Goal: Task Accomplishment & Management: Manage account settings

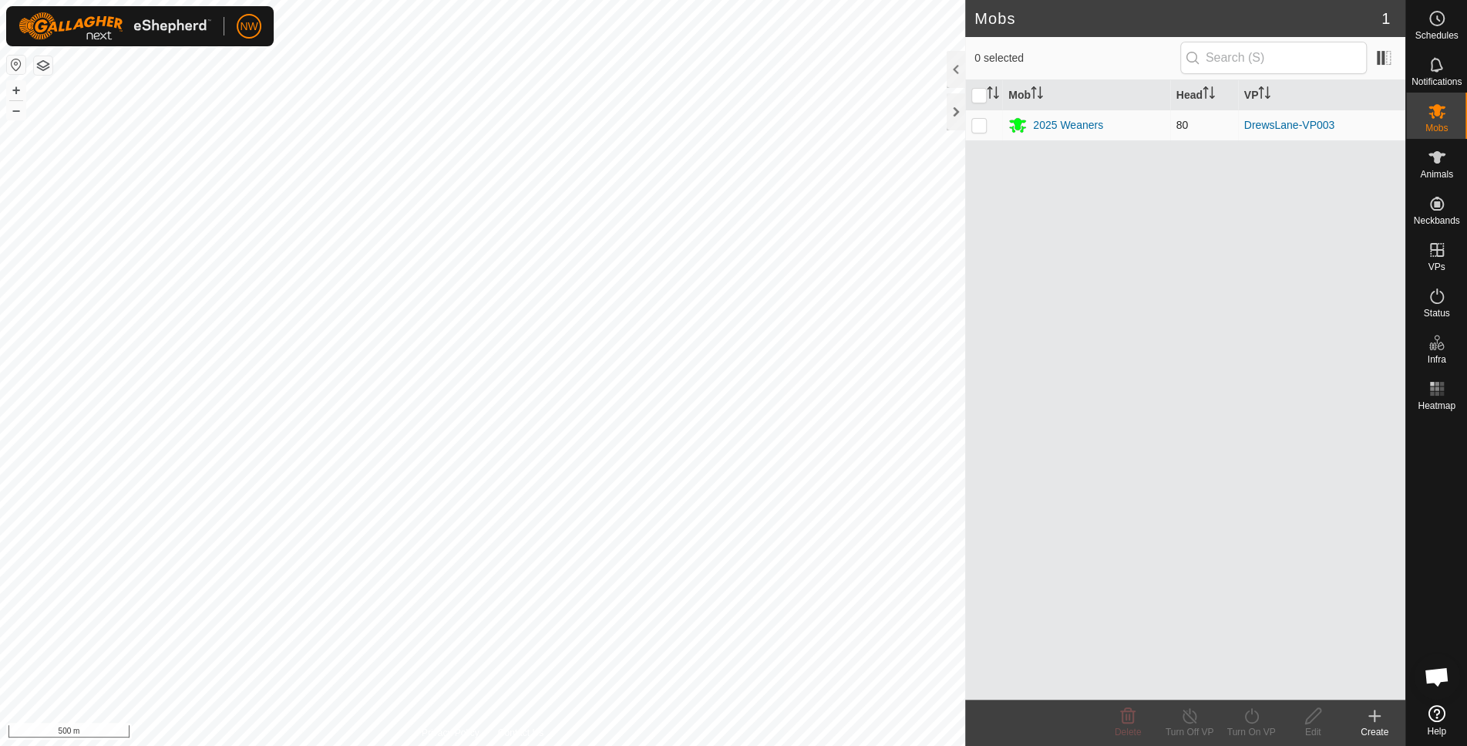
click at [981, 119] on p-checkbox at bounding box center [979, 125] width 15 height 12
checkbox input "true"
click at [1445, 118] on icon at bounding box center [1437, 111] width 19 height 19
click at [1443, 170] on span "Animals" at bounding box center [1436, 174] width 33 height 9
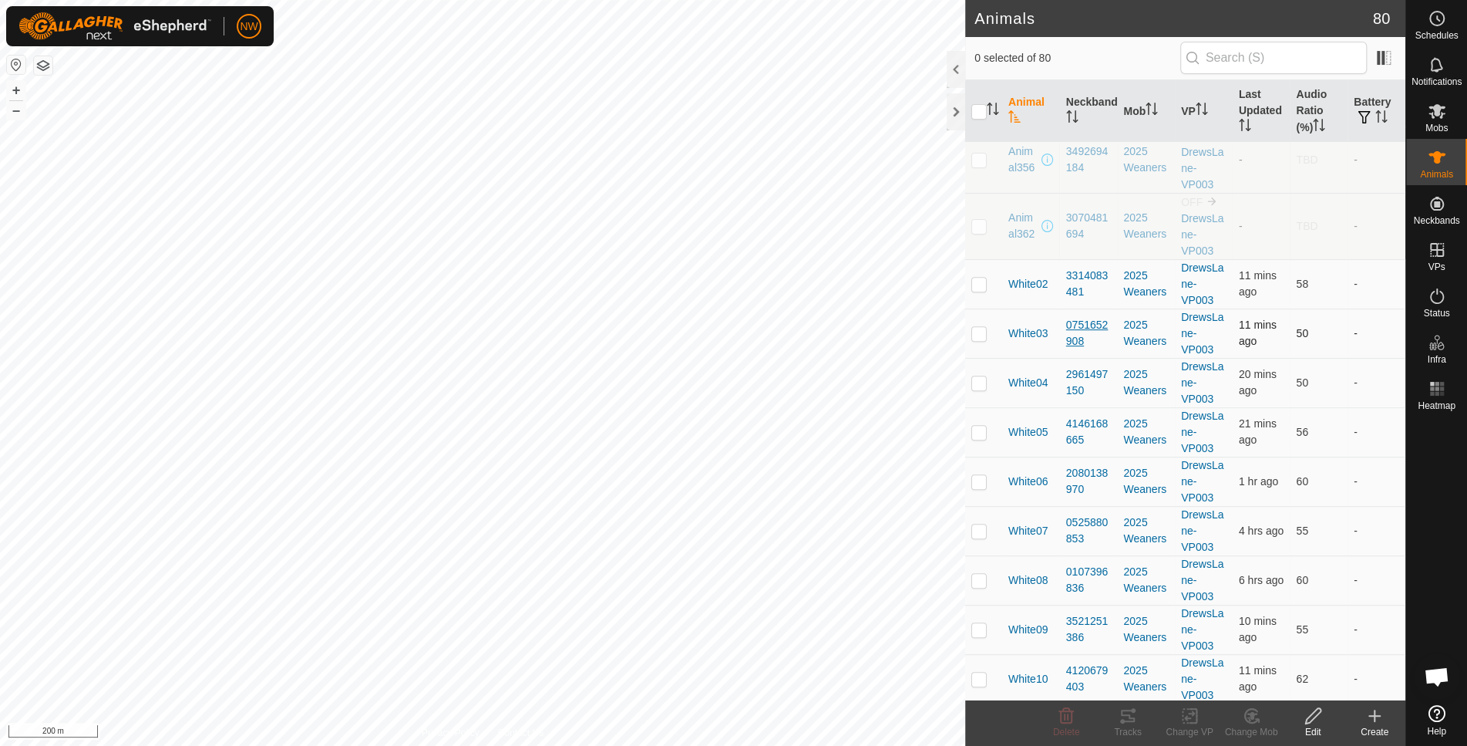
scroll to position [299, 0]
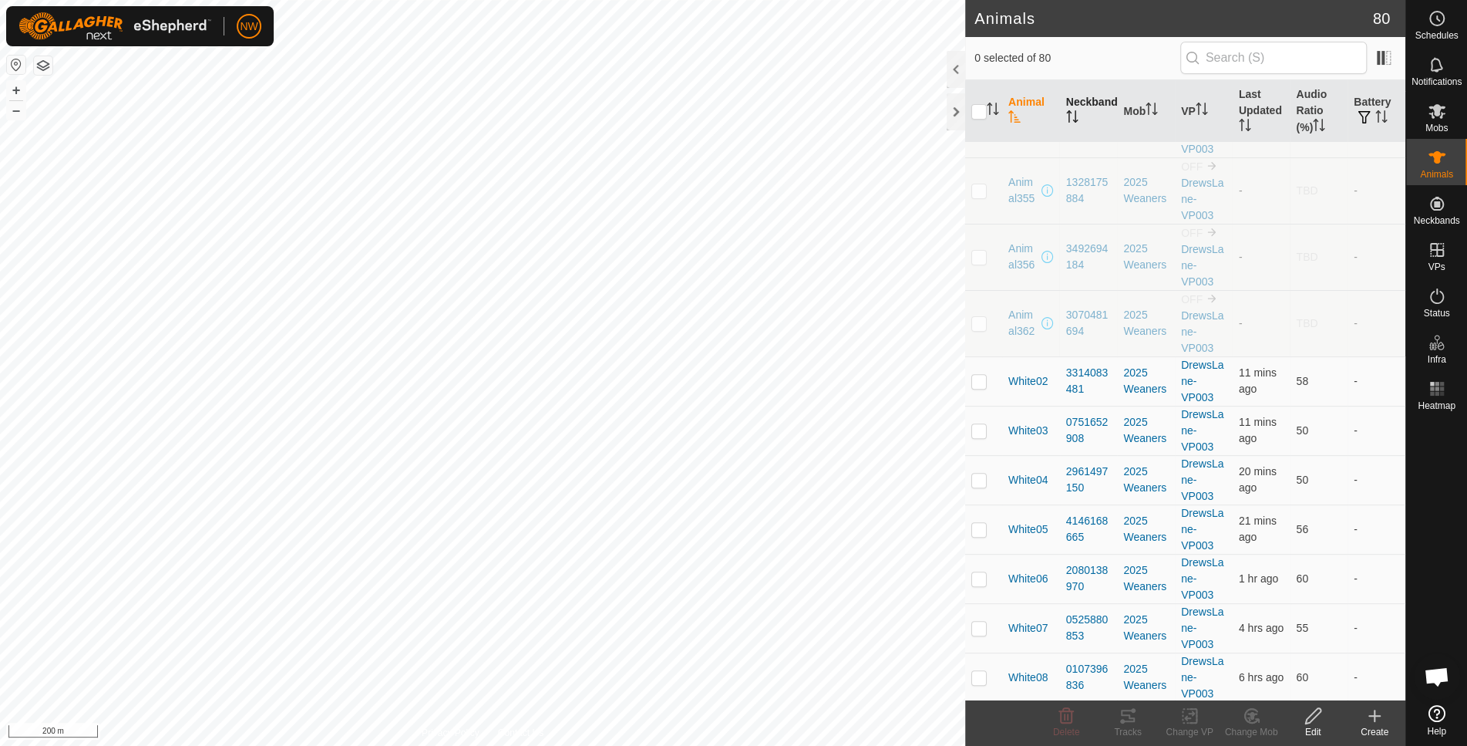
click at [1083, 100] on th "Neckband" at bounding box center [1089, 111] width 58 height 62
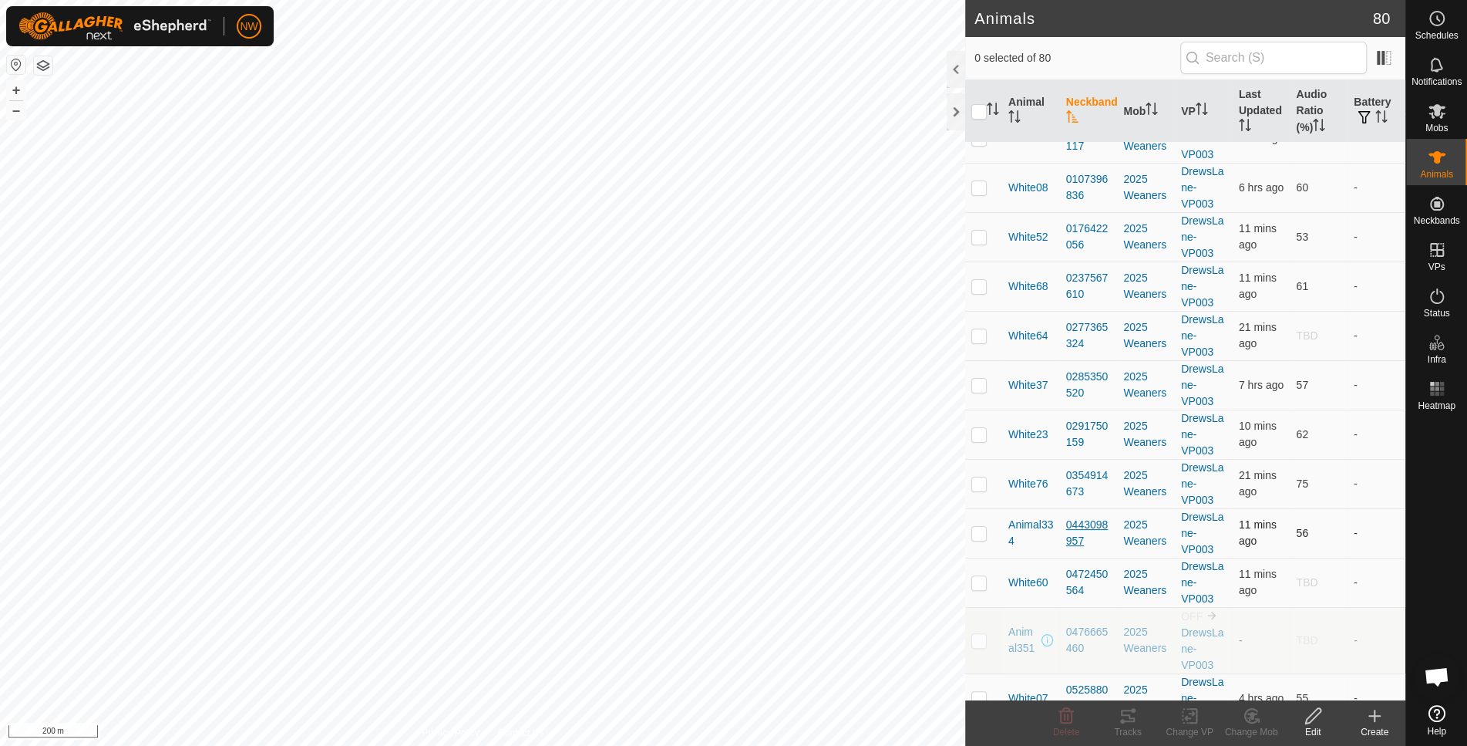
scroll to position [103, 0]
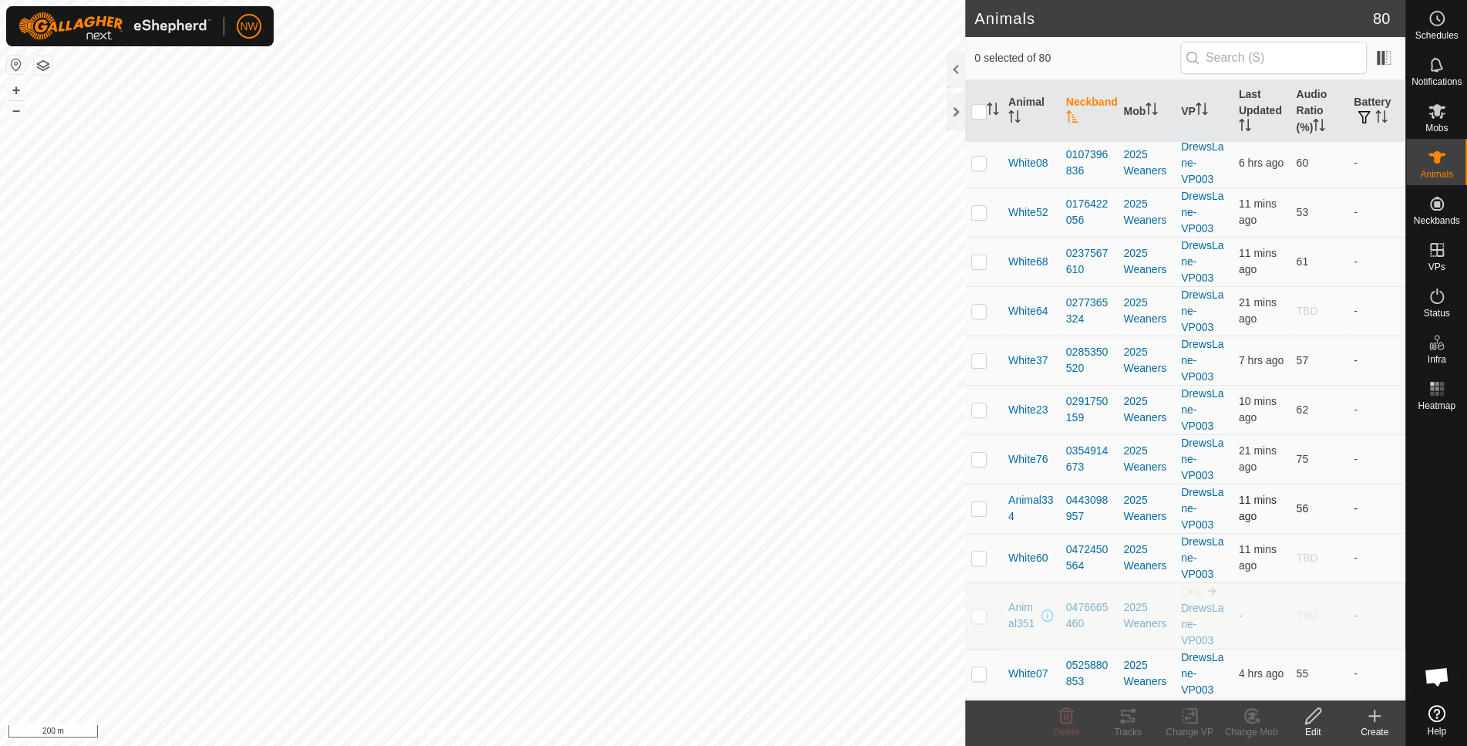
click at [980, 504] on p-checkbox at bounding box center [979, 508] width 15 height 12
checkbox input "true"
click at [1348, 564] on td "-" at bounding box center [1377, 557] width 58 height 49
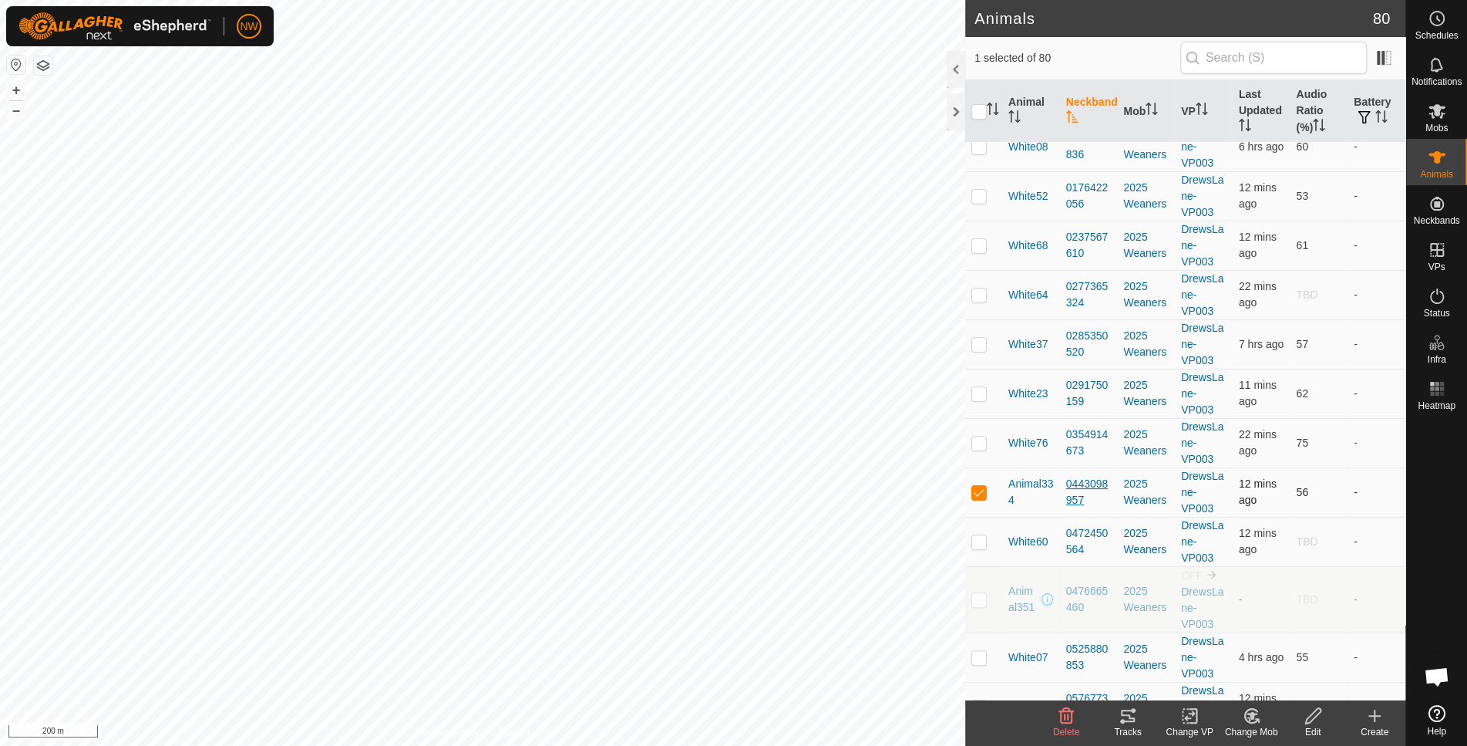
scroll to position [308, 0]
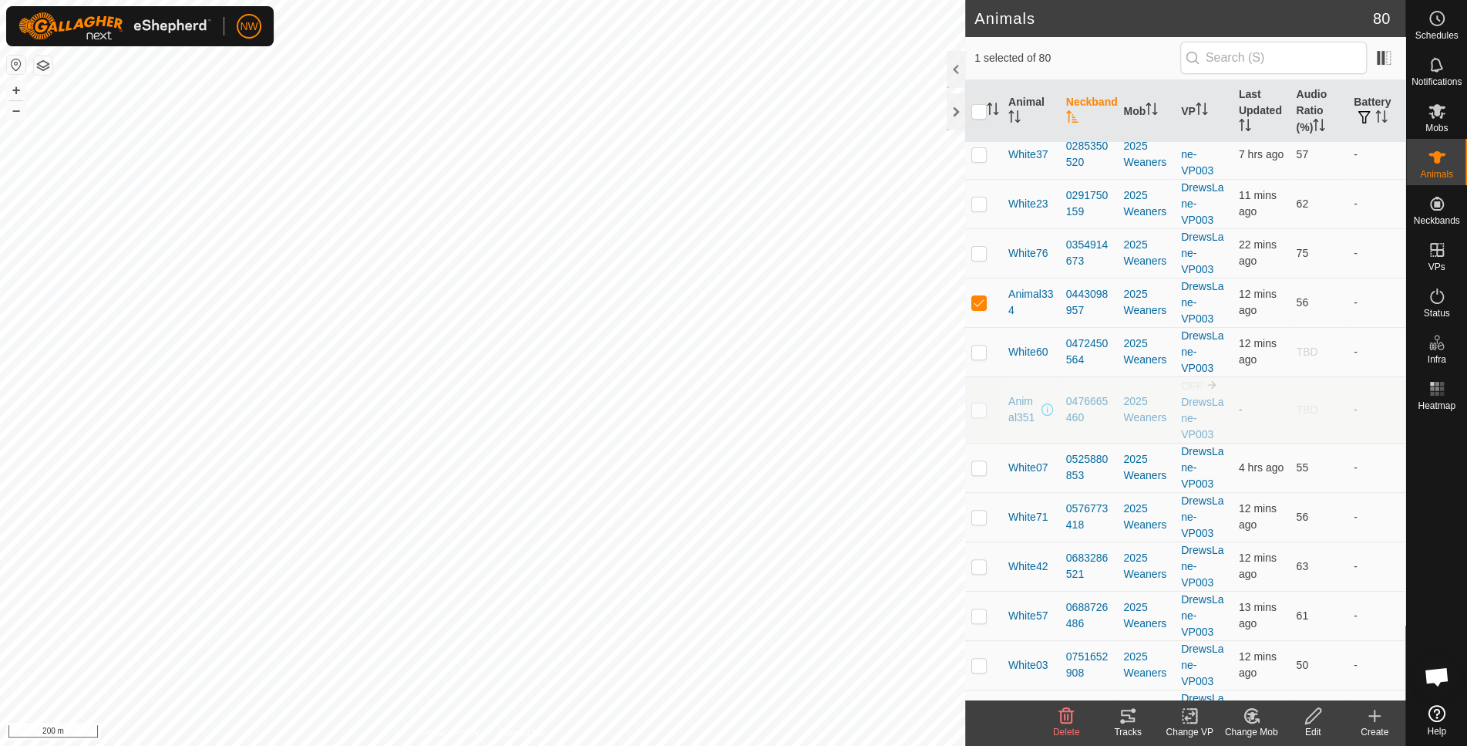
click at [1309, 721] on icon at bounding box center [1313, 715] width 15 height 15
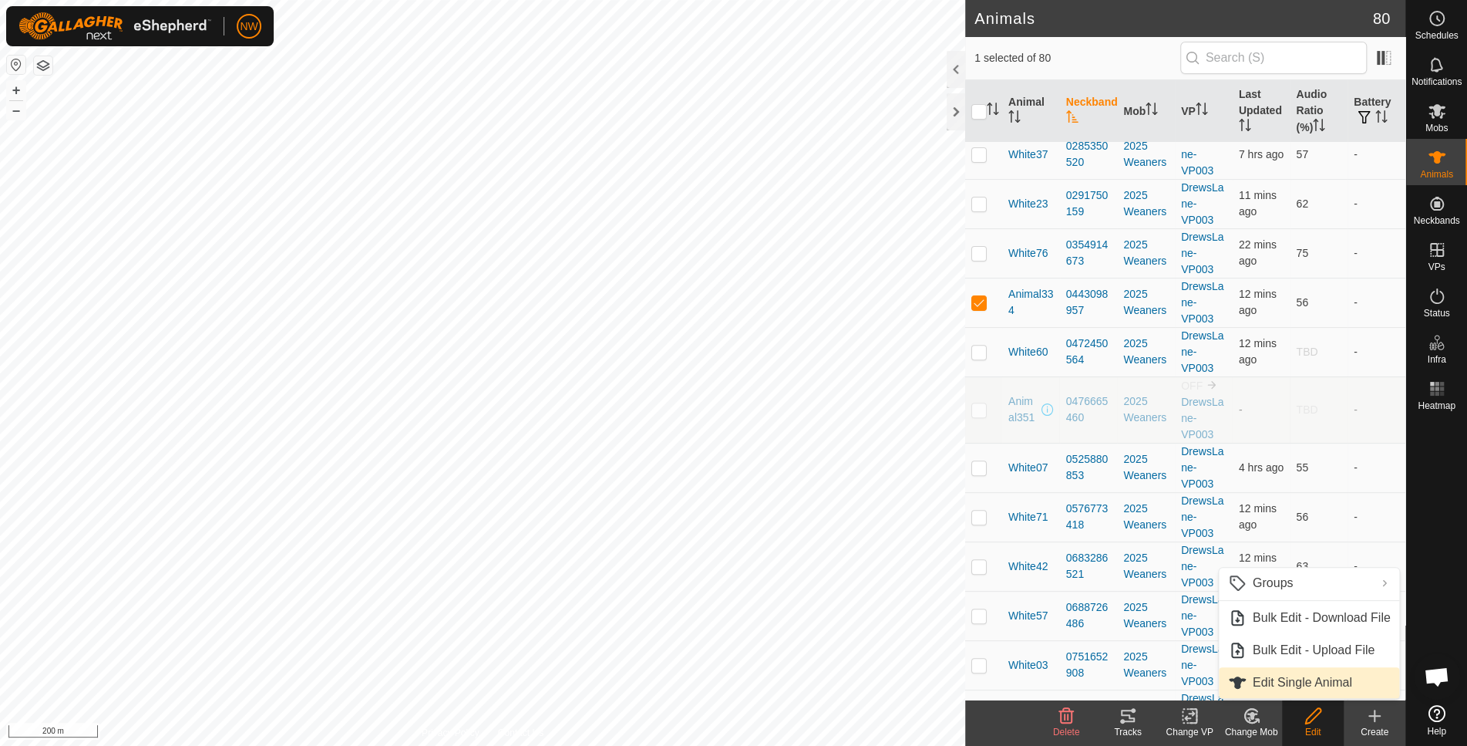
click at [1275, 686] on link "Edit Single Animal" at bounding box center [1309, 682] width 181 height 31
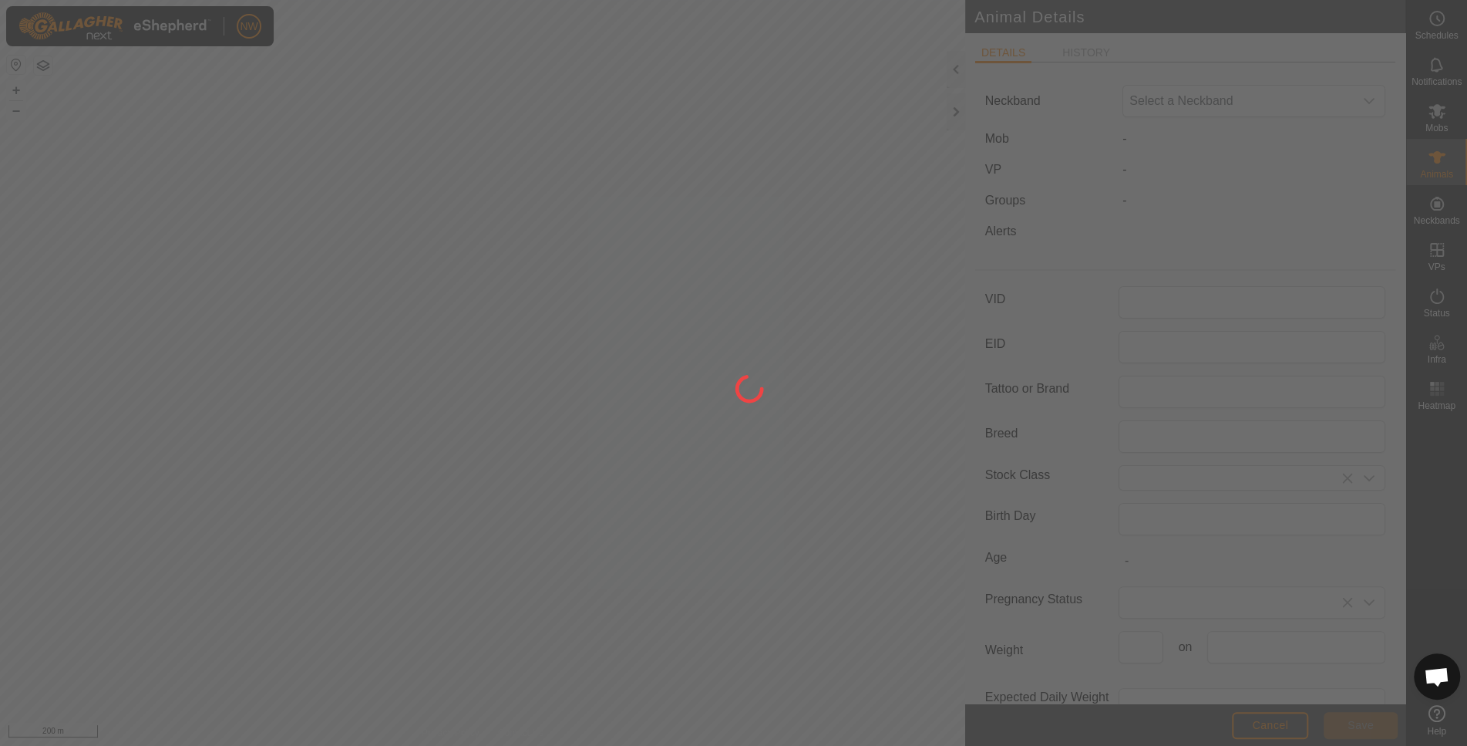
type input "6OD"
type input "Angus Cross"
type input "[DEMOGRAPHIC_DATA]"
type input "01/2025"
type input "8 months"
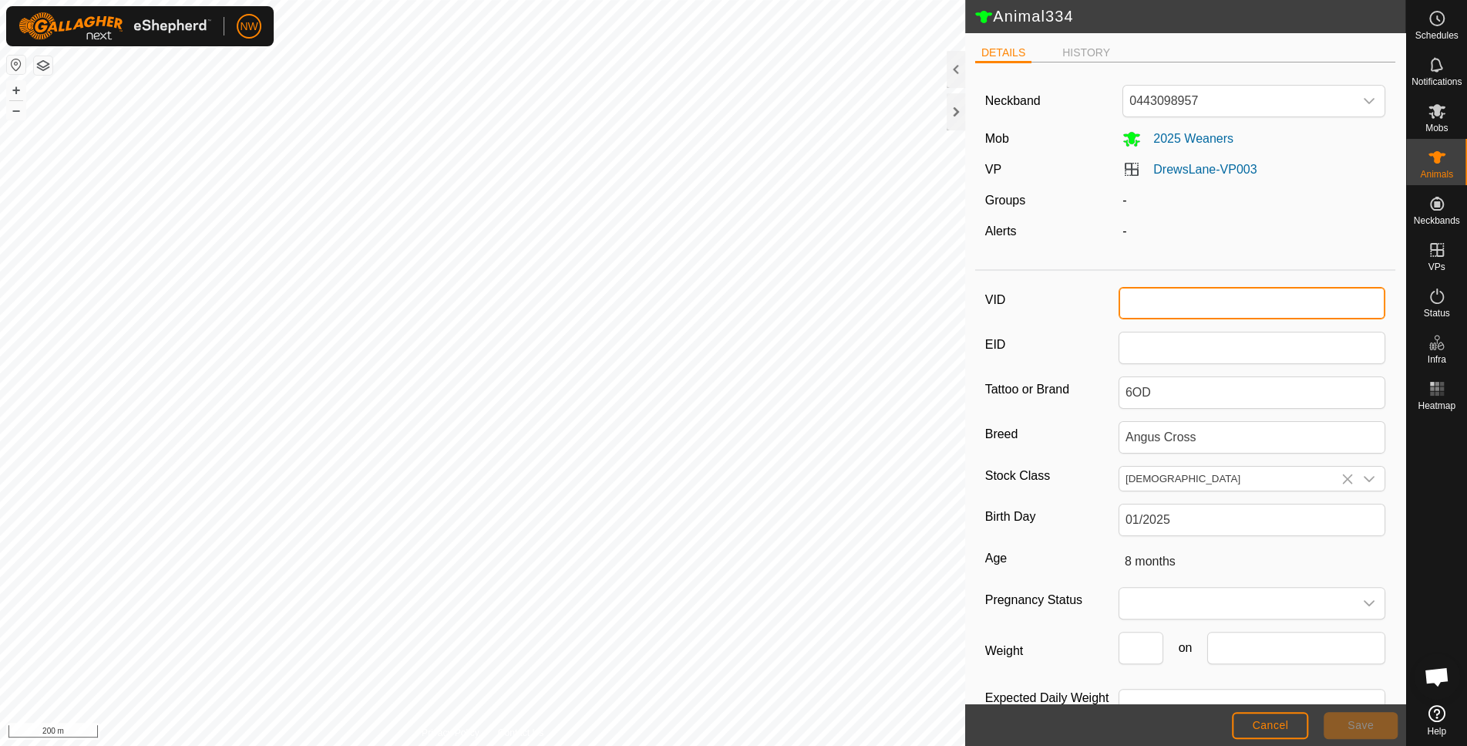
click at [1132, 306] on input "VID" at bounding box center [1252, 303] width 267 height 32
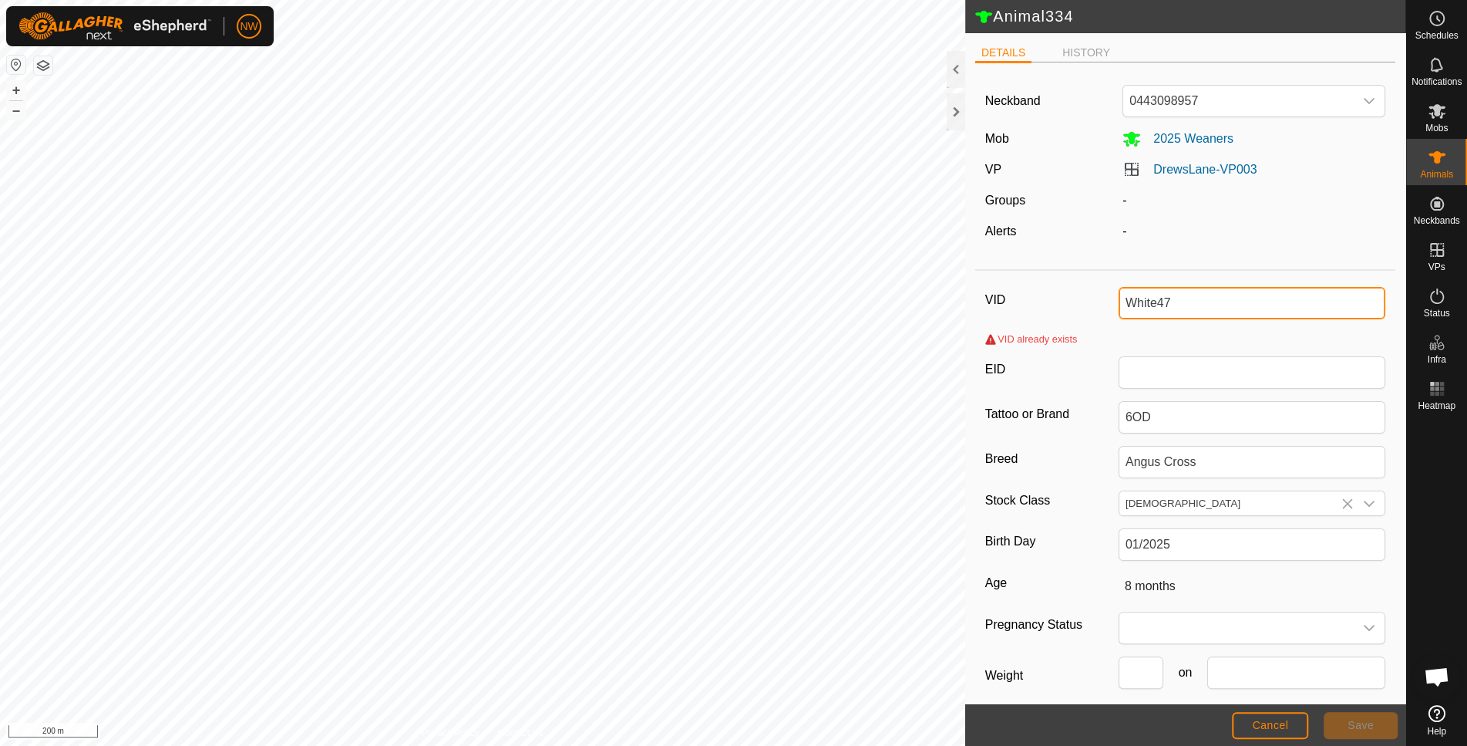
click at [1151, 299] on input "White47" at bounding box center [1252, 303] width 267 height 32
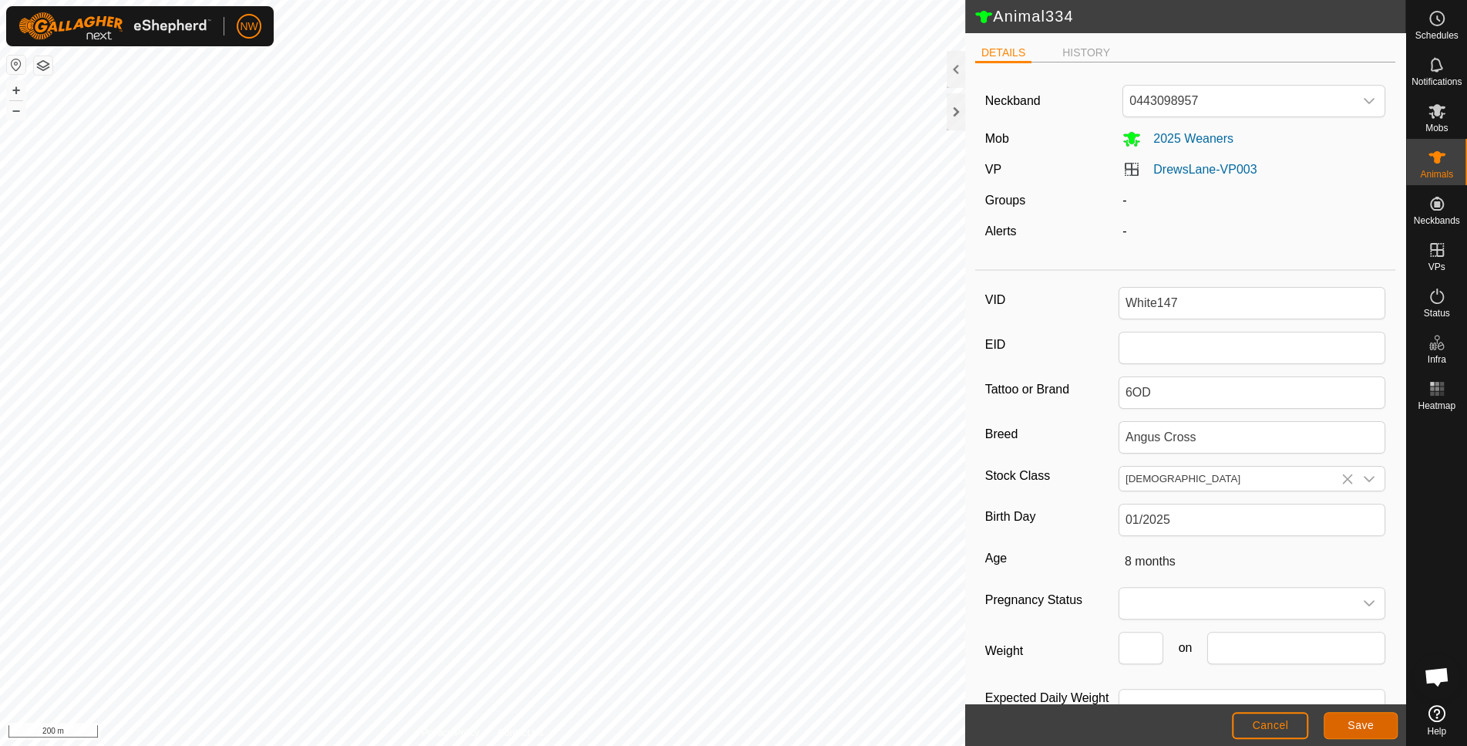
click at [1371, 723] on span "Save" at bounding box center [1361, 725] width 26 height 12
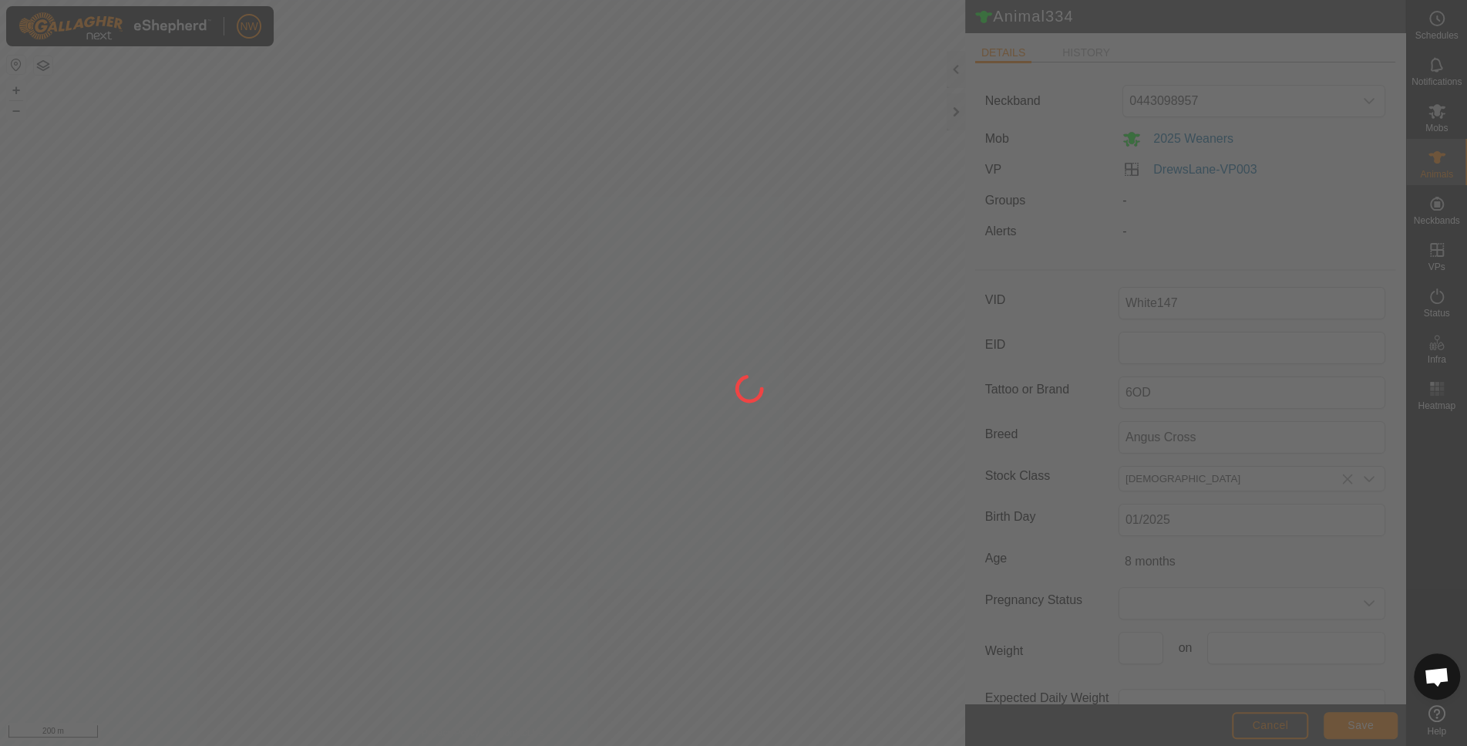
type input "-"
type input "White147"
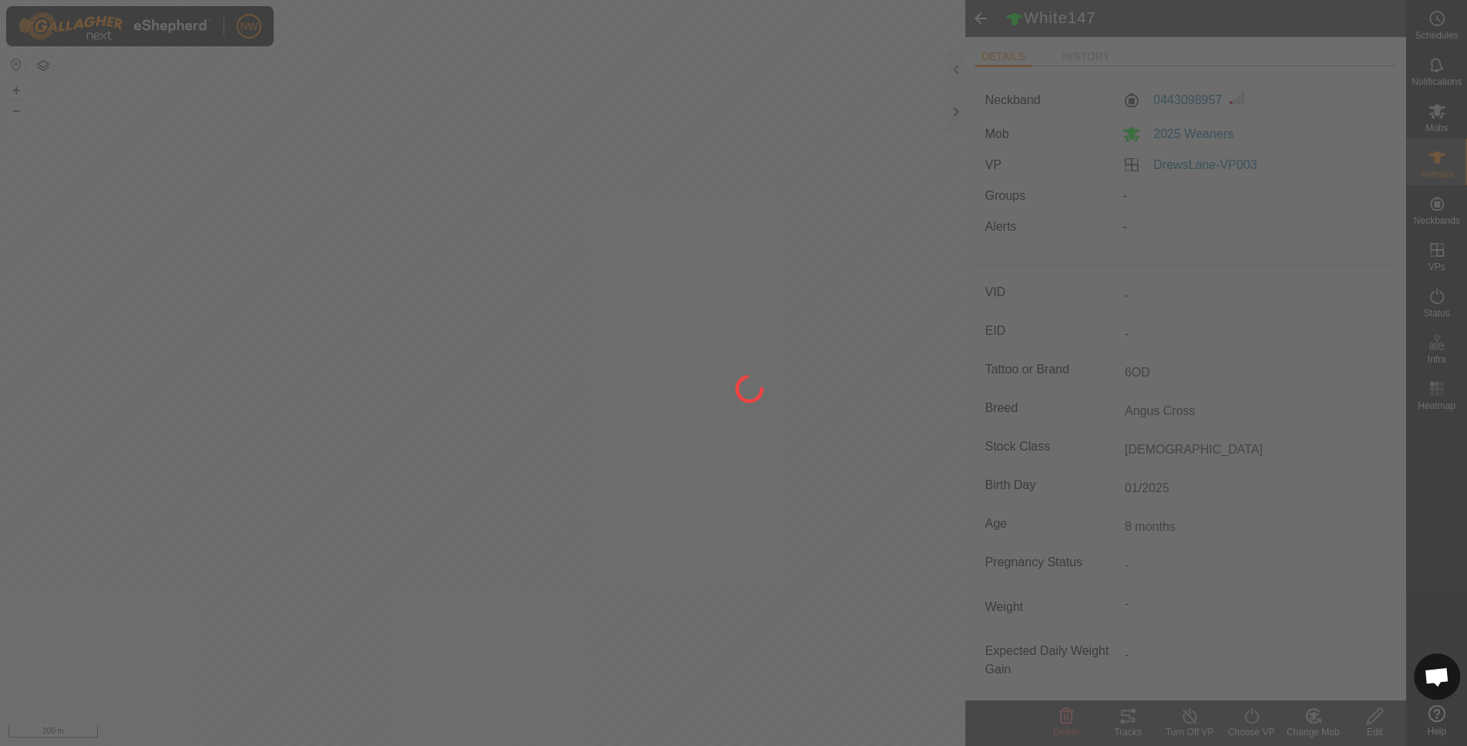
type input "0 kg"
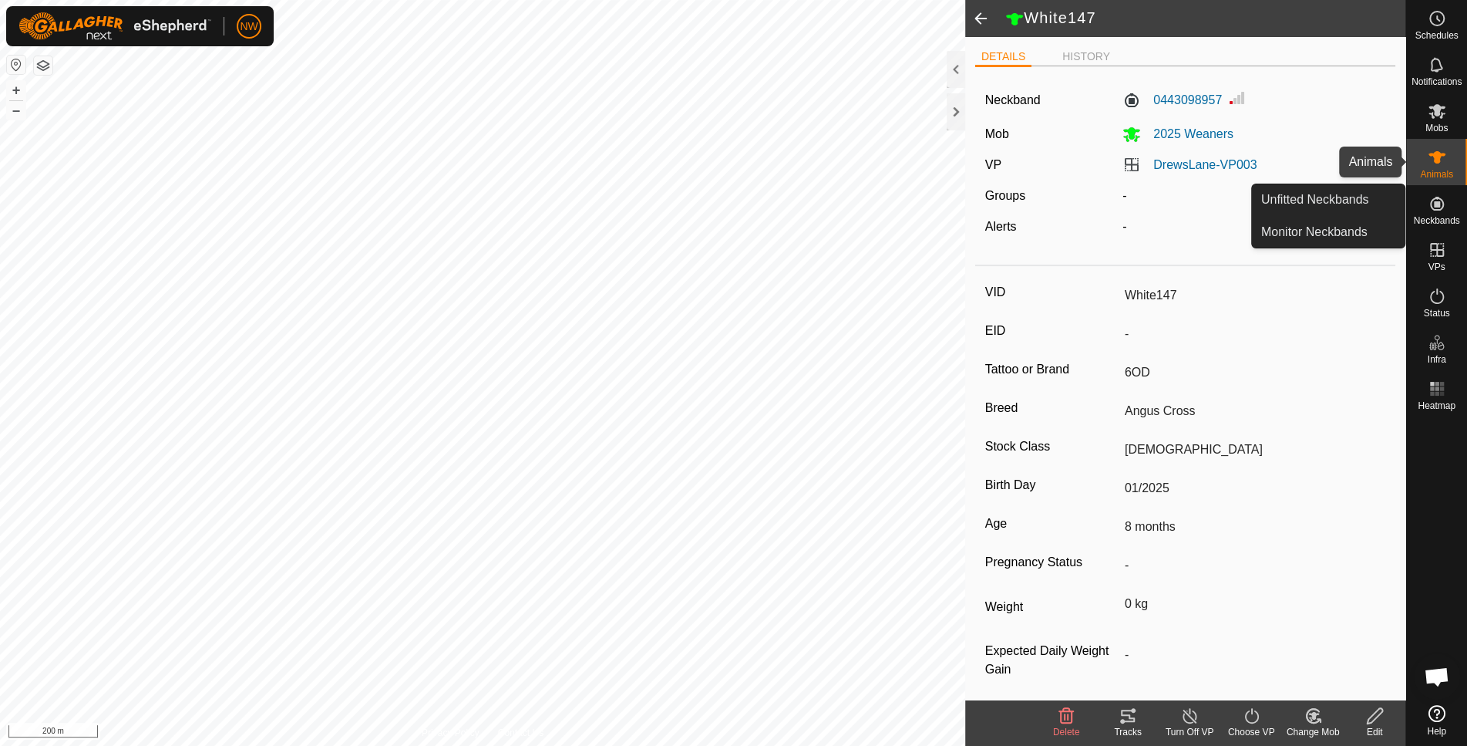
click at [1451, 165] on div "Animals" at bounding box center [1437, 162] width 61 height 46
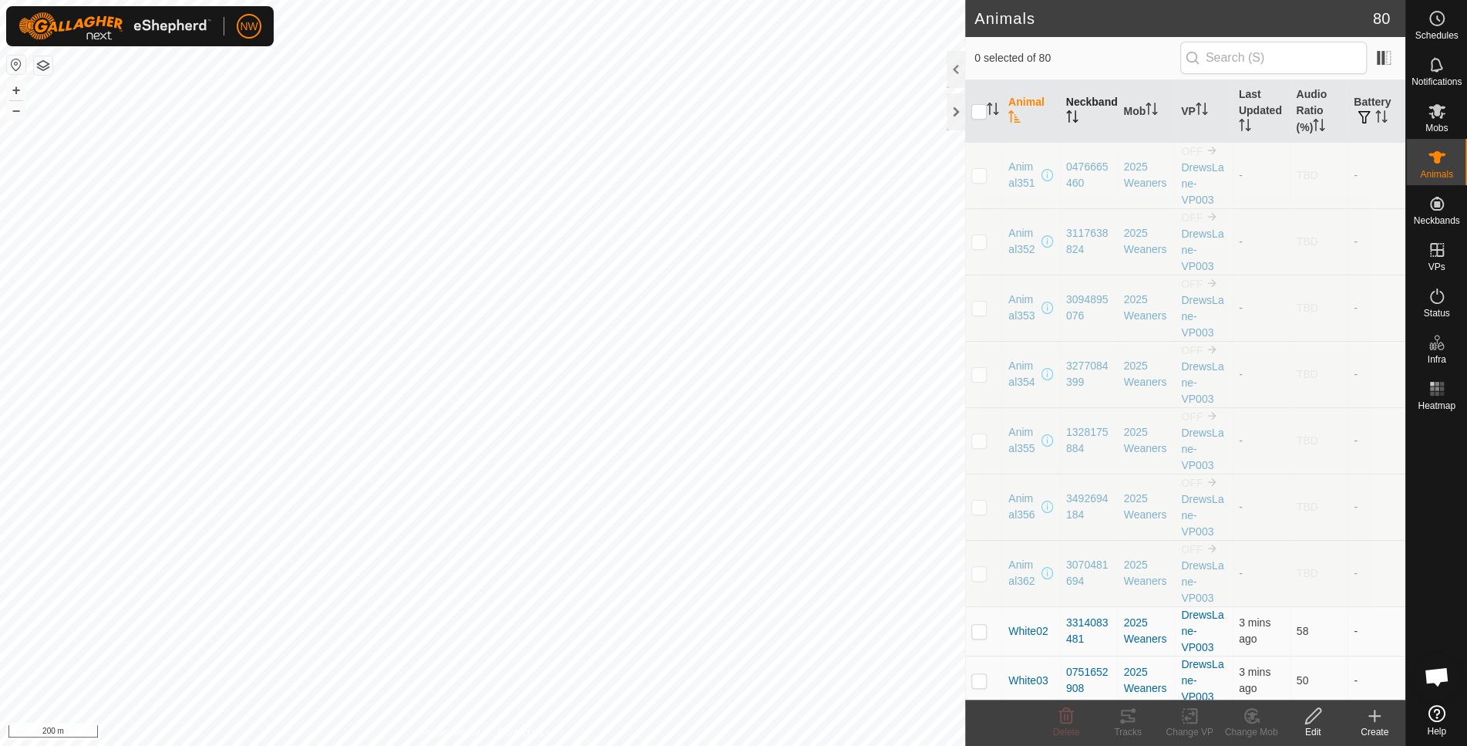
click at [1079, 100] on th "Neckband" at bounding box center [1089, 111] width 58 height 62
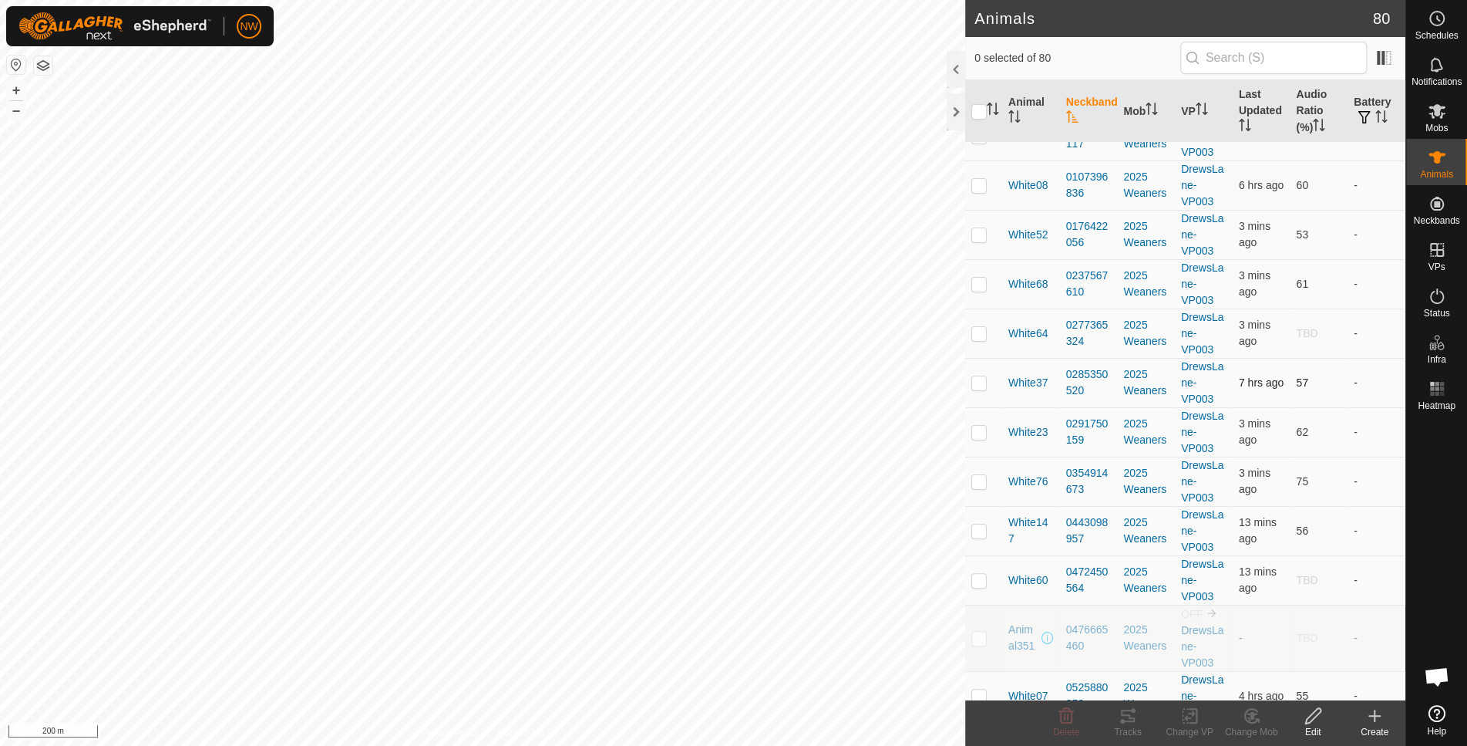
scroll to position [103, 0]
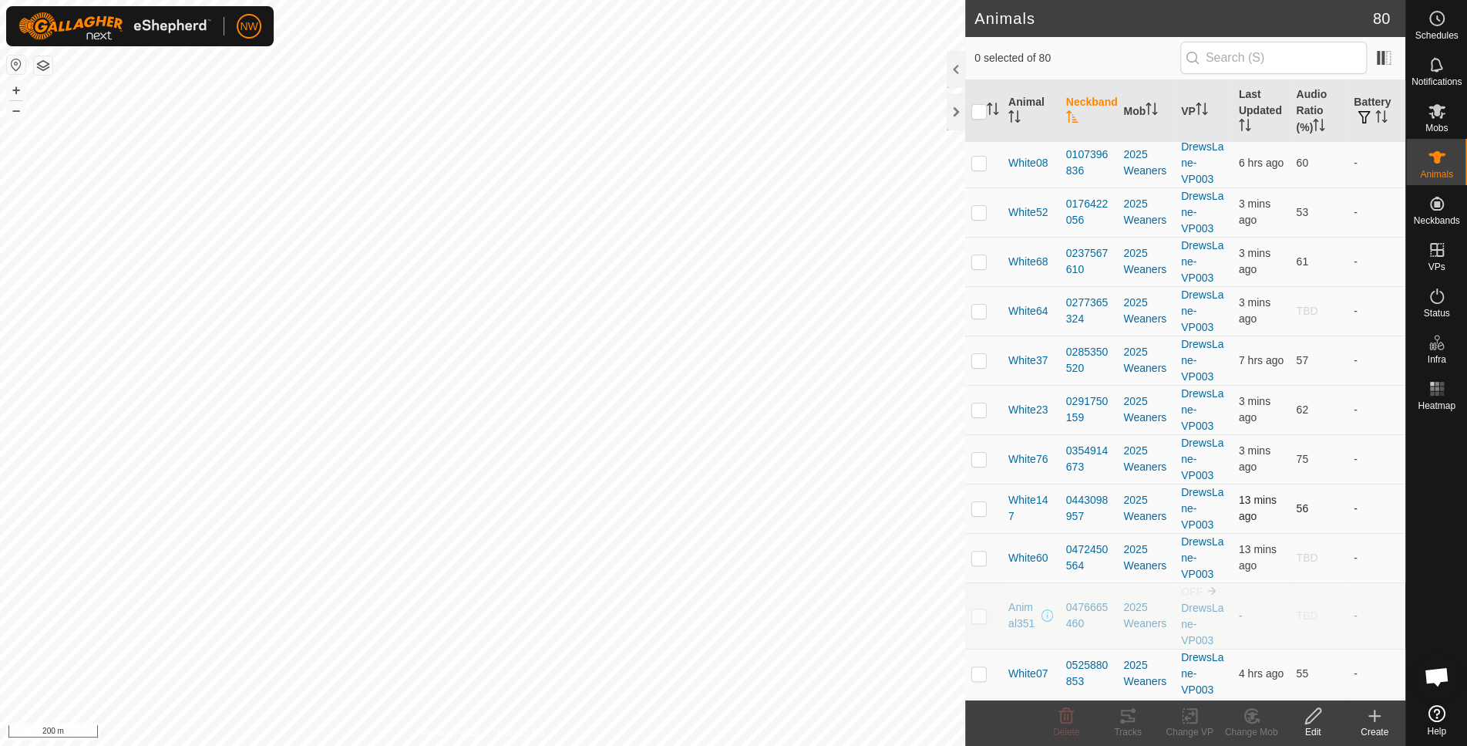
click at [976, 503] on p-checkbox at bounding box center [979, 508] width 15 height 12
checkbox input "true"
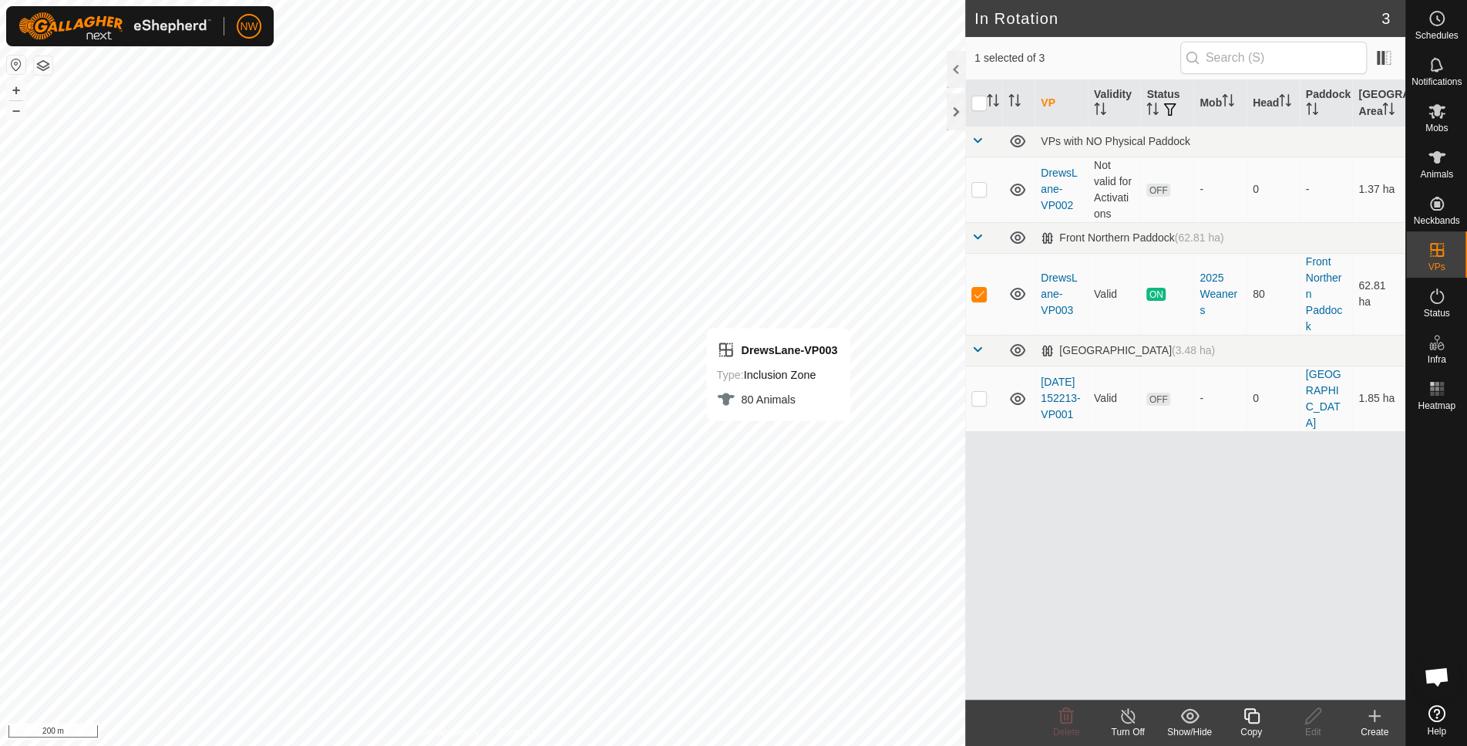
checkbox input "false"
click at [1440, 159] on icon at bounding box center [1437, 157] width 19 height 19
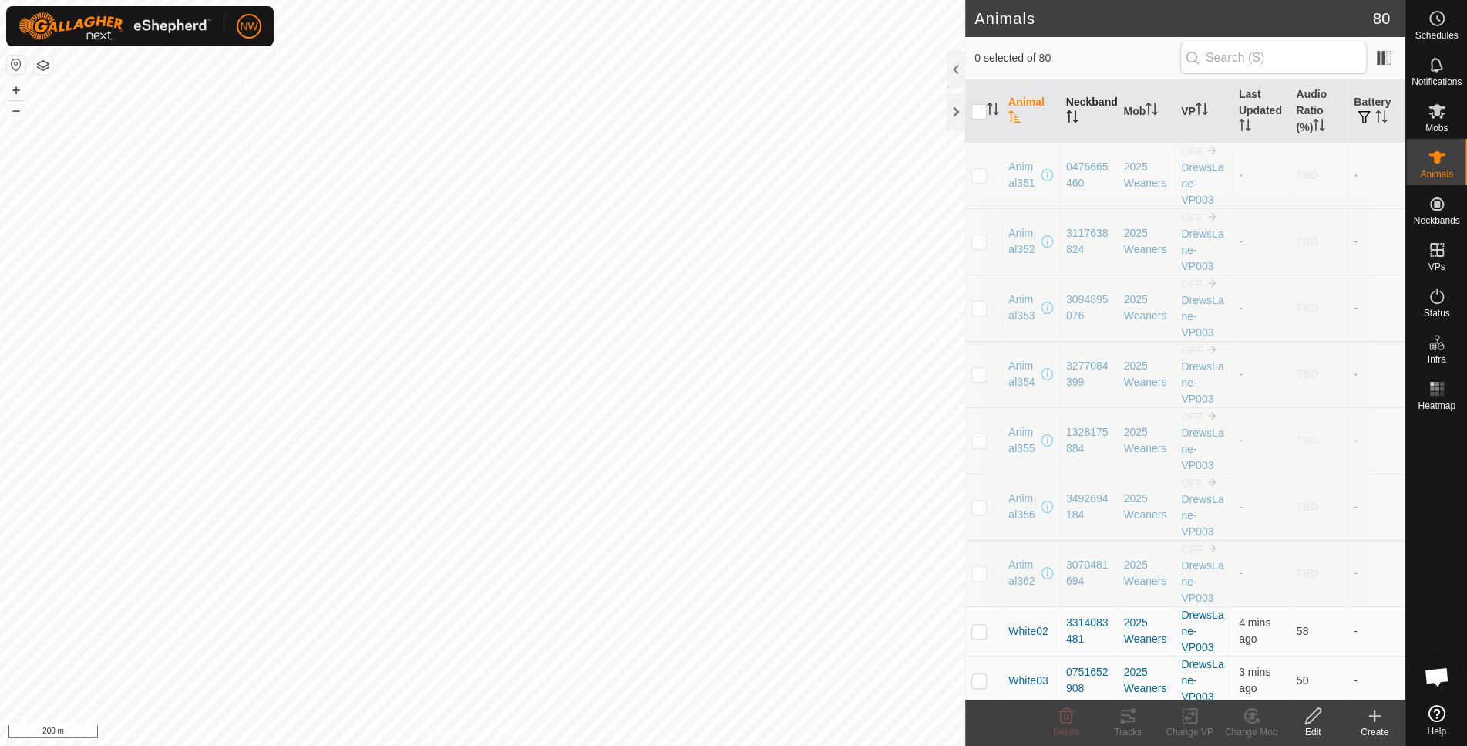
click at [1078, 103] on th "Neckband" at bounding box center [1089, 111] width 58 height 62
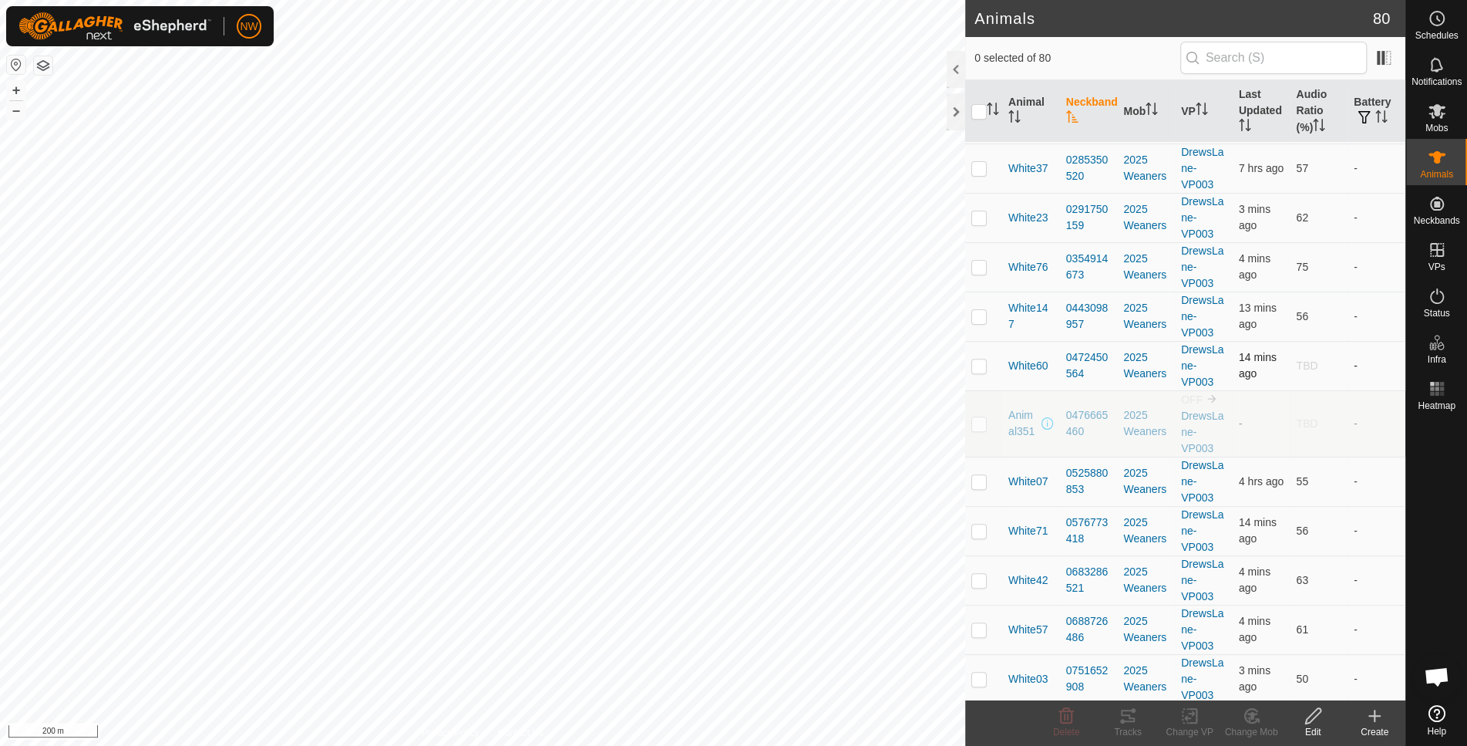
scroll to position [411, 0]
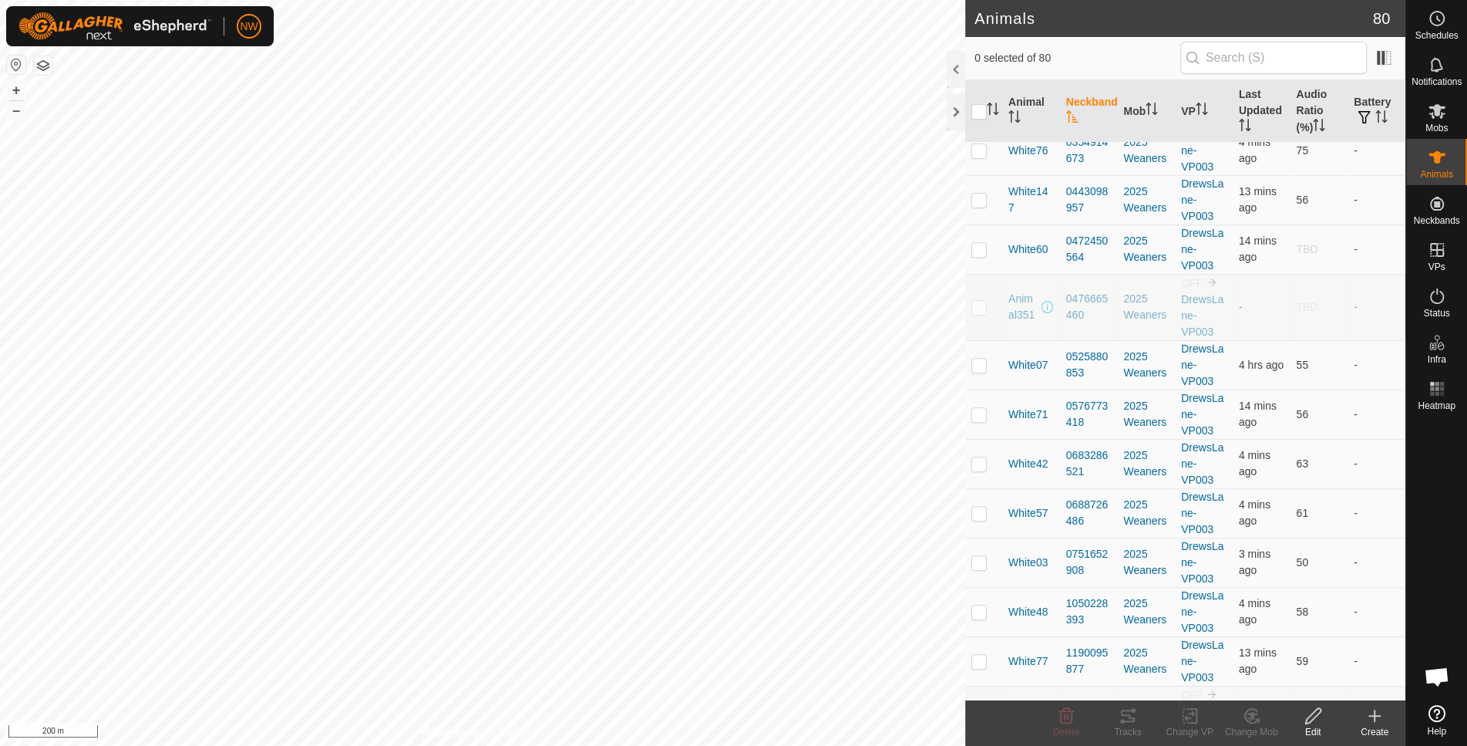
click at [1082, 89] on th "Neckband" at bounding box center [1089, 111] width 58 height 62
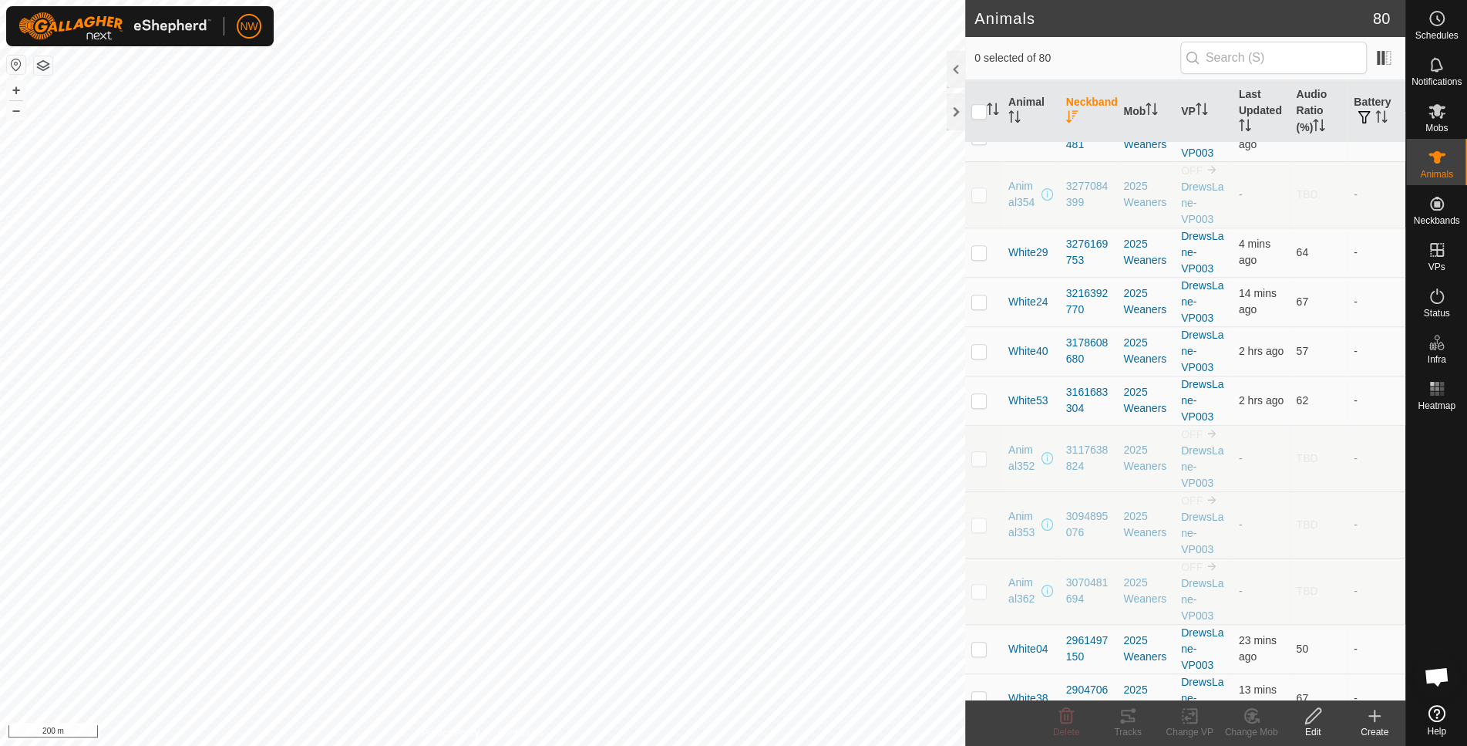
scroll to position [822, 0]
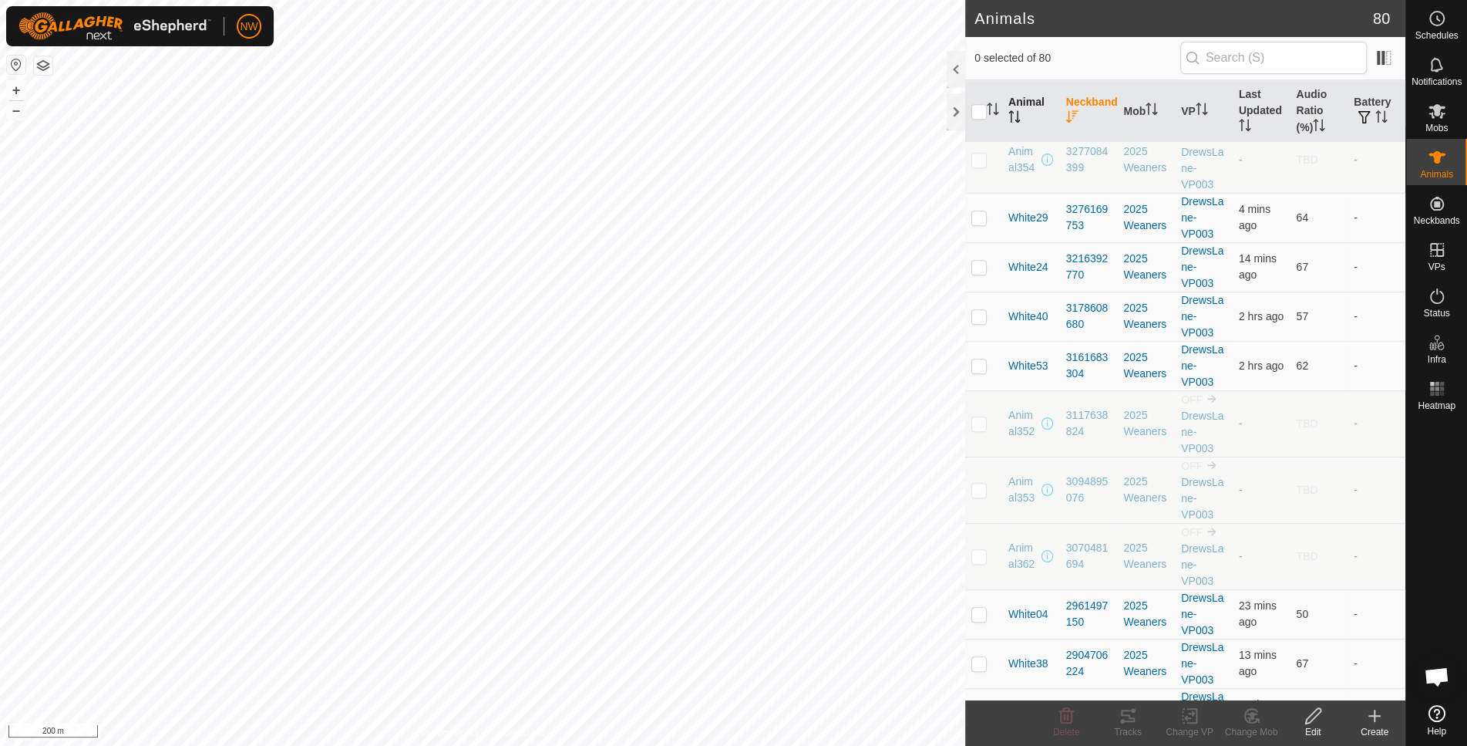
click at [1035, 100] on th "Animal" at bounding box center [1031, 111] width 58 height 62
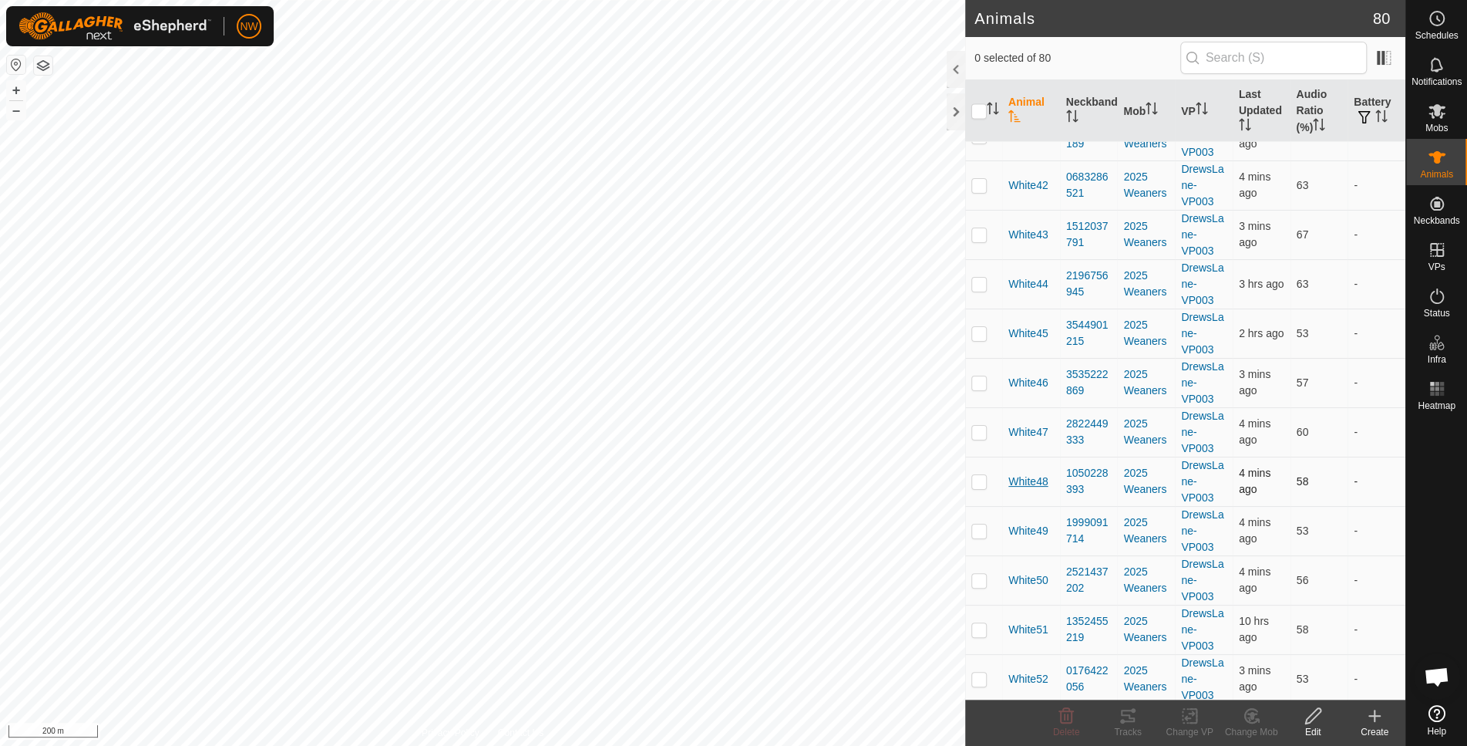
scroll to position [2468, 0]
click at [979, 329] on p-checkbox at bounding box center [979, 335] width 15 height 12
checkbox input "true"
click at [1312, 722] on icon at bounding box center [1313, 715] width 19 height 19
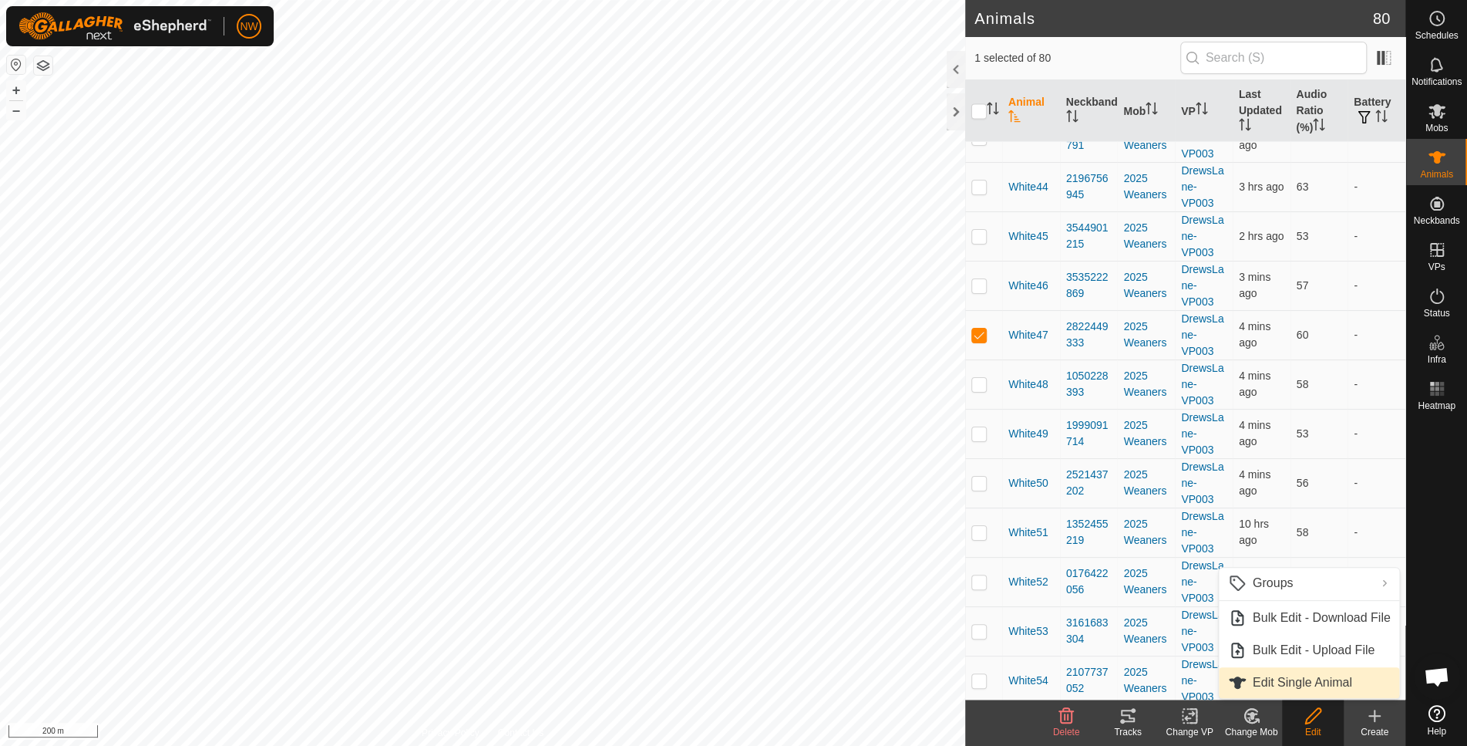
click at [1274, 679] on link "Edit Single Animal" at bounding box center [1309, 682] width 181 height 31
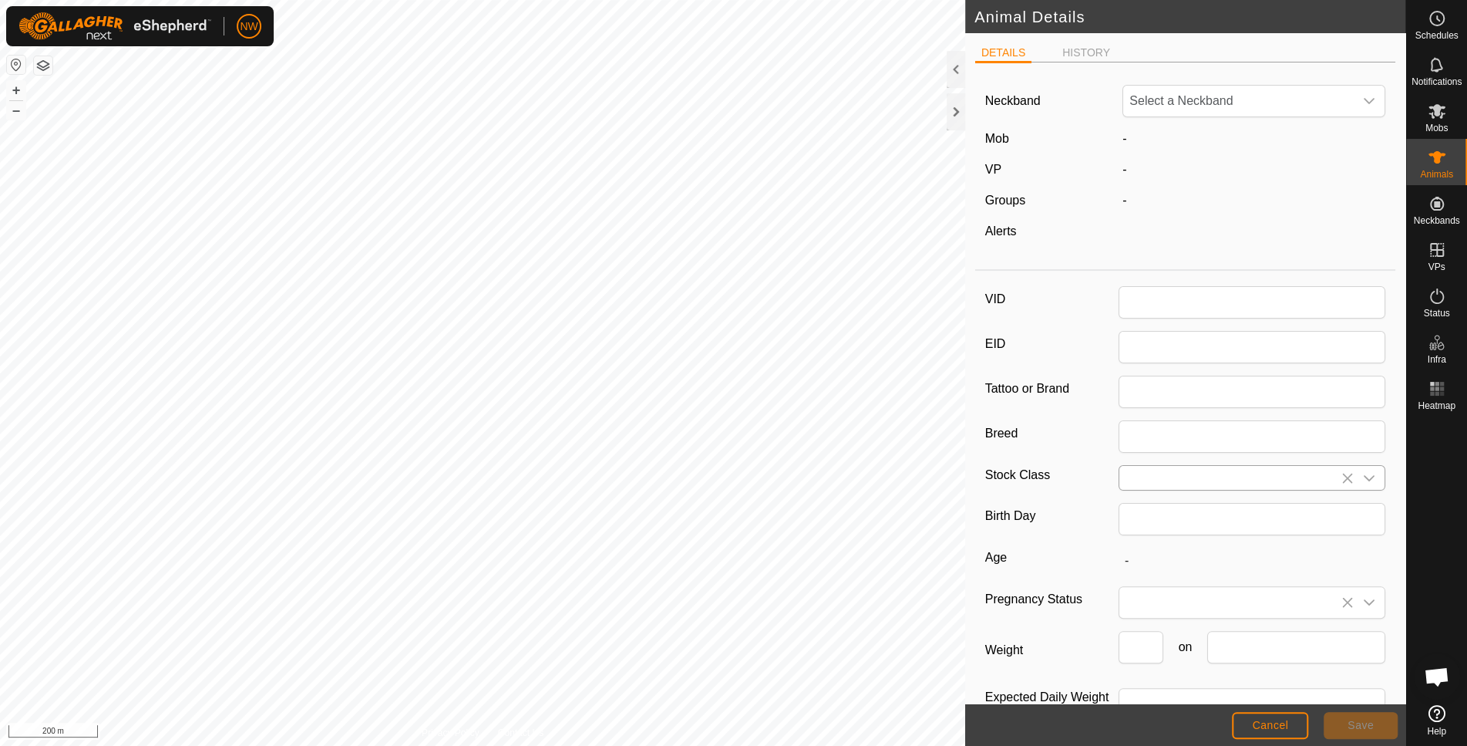
type input "White47"
type input "6OD"
type input "[GEOGRAPHIC_DATA]"
type input "[DEMOGRAPHIC_DATA]"
type input "01/2025"
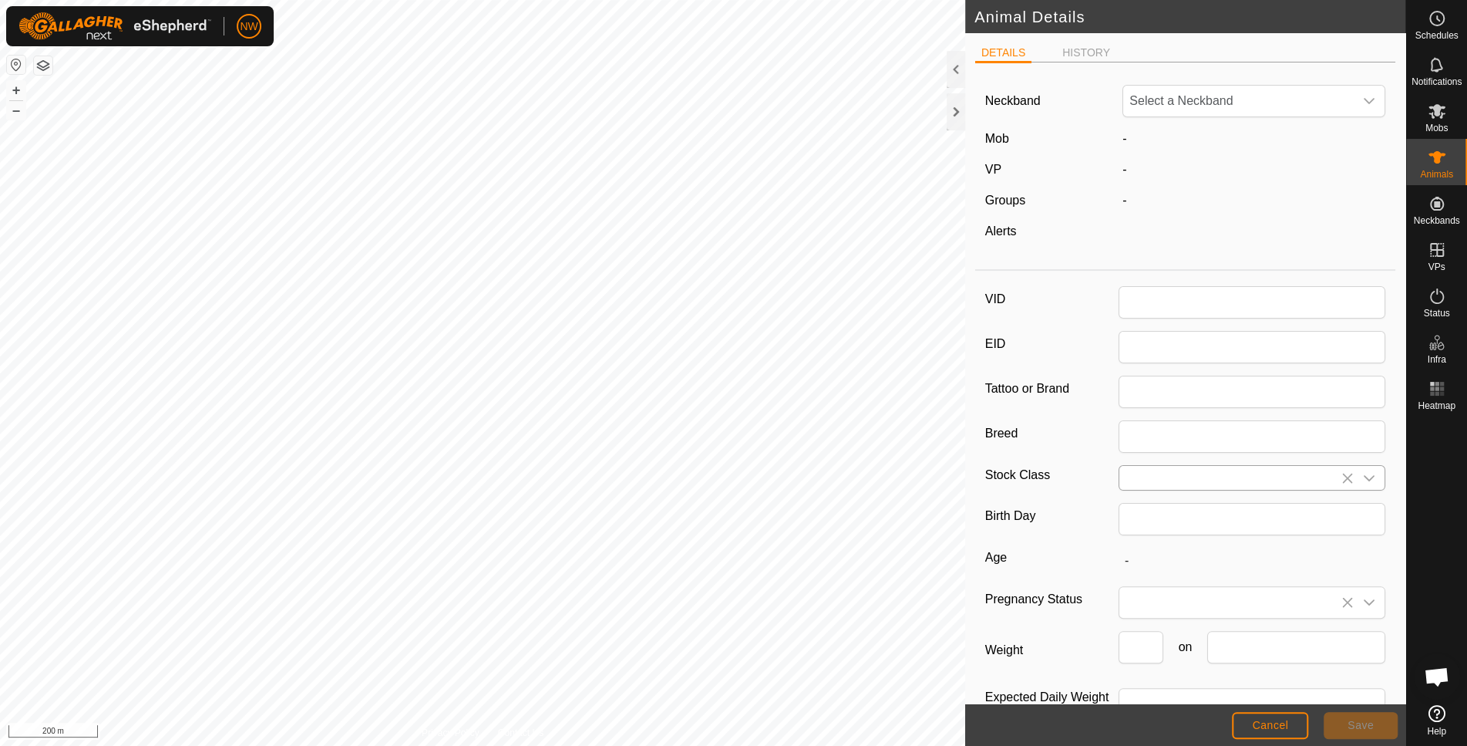
type input "8 months"
type input "313"
type input "[DATE]"
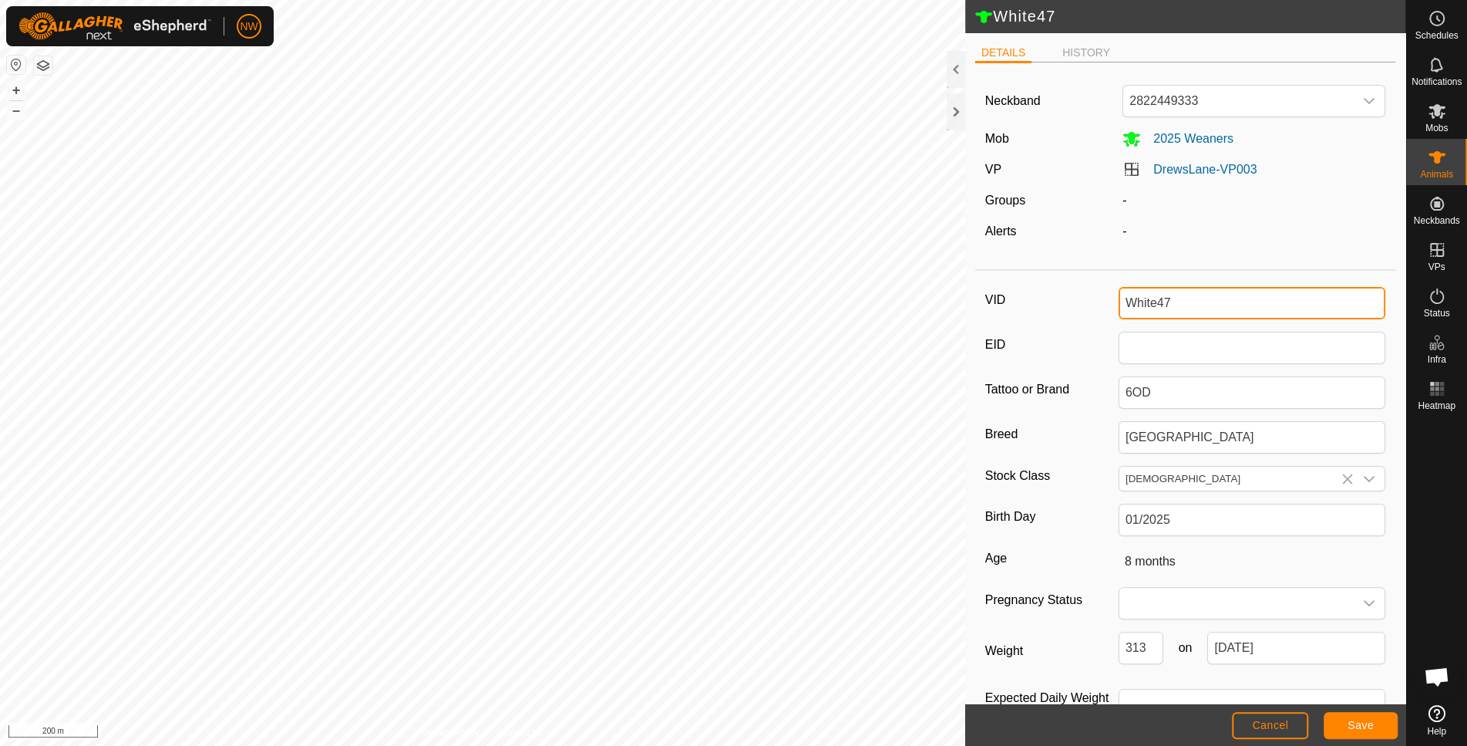
click at [1169, 298] on input "White47" at bounding box center [1252, 303] width 267 height 32
click at [1365, 723] on span "Save" at bounding box center [1361, 725] width 26 height 12
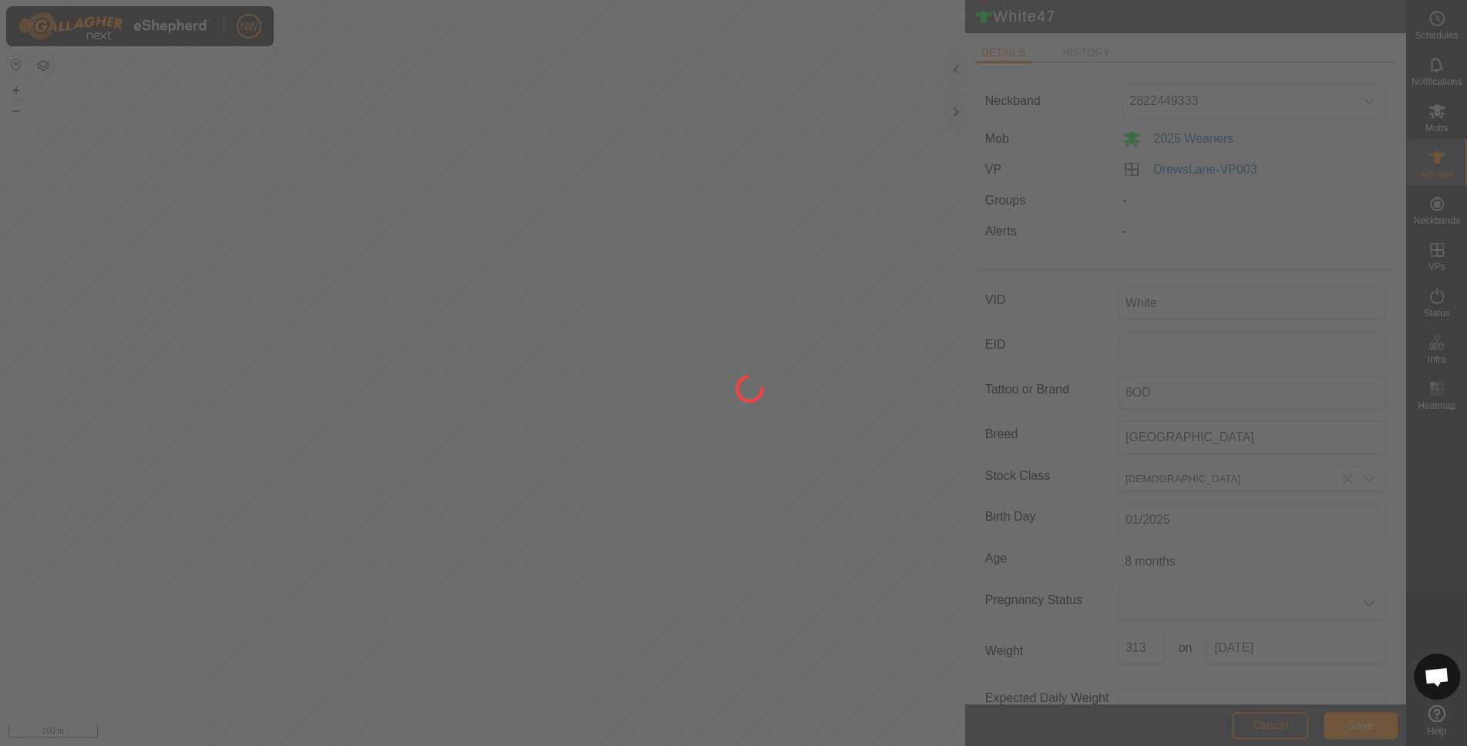
type input "White47"
type input "-"
type input "313 kg"
type input "-"
type input "White"
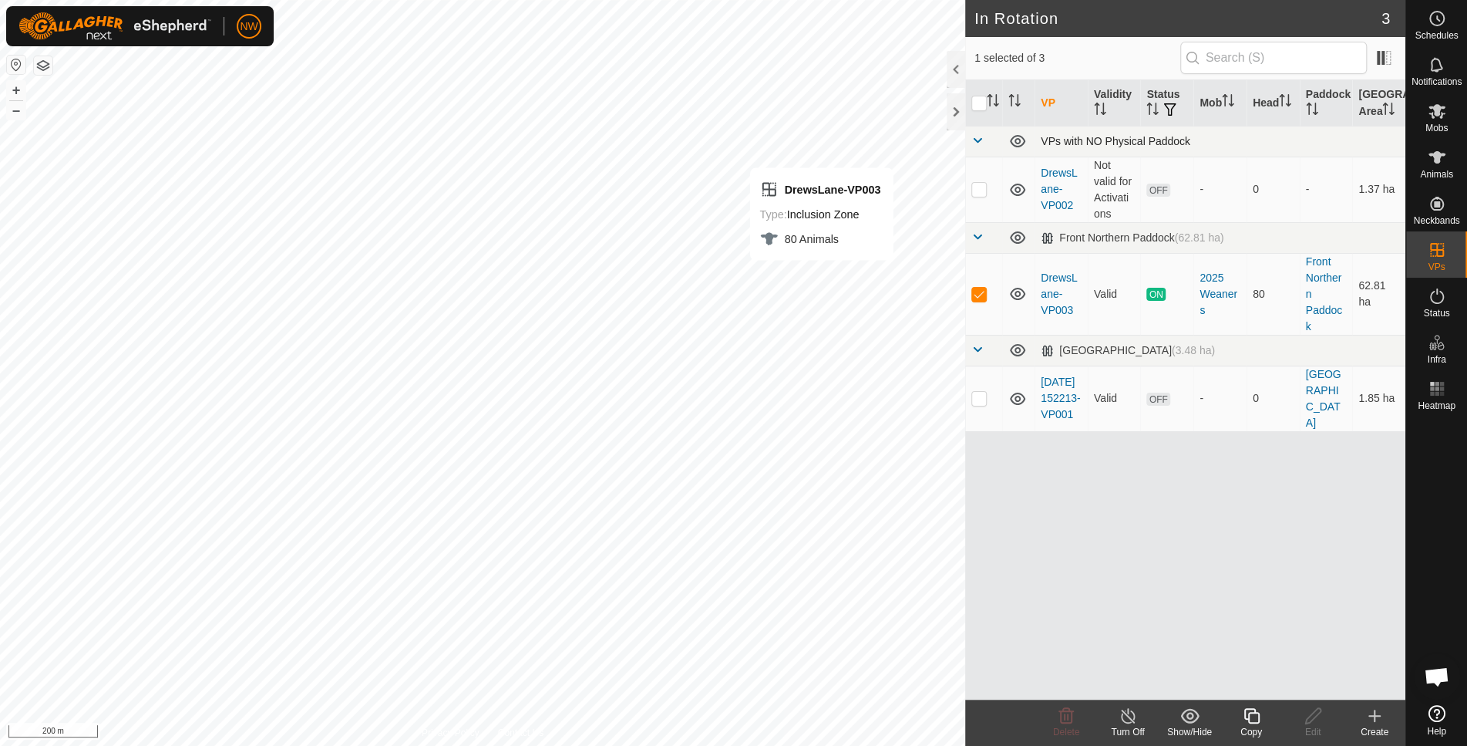
checkbox input "false"
click at [1434, 299] on icon at bounding box center [1437, 296] width 19 height 19
checkbox input "false"
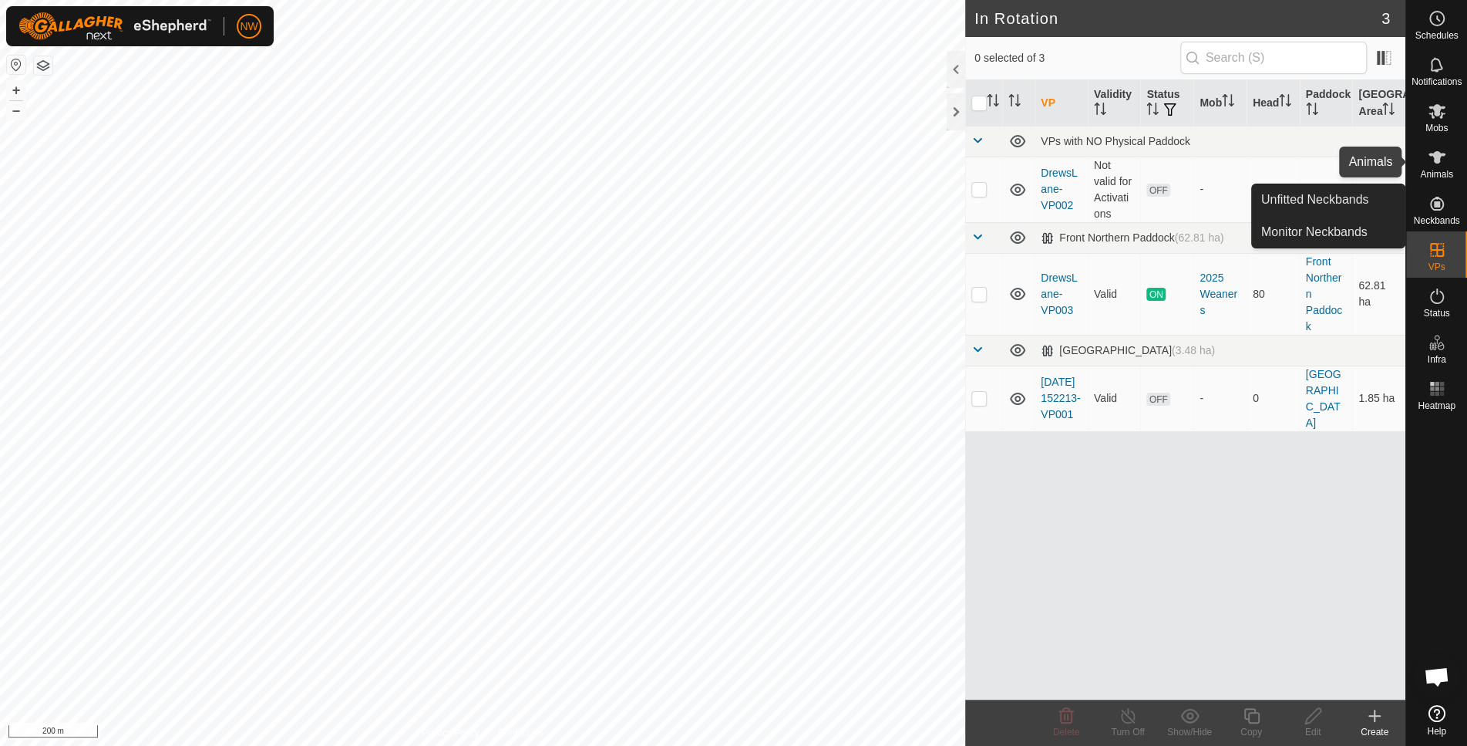
click at [1440, 163] on icon at bounding box center [1437, 157] width 19 height 19
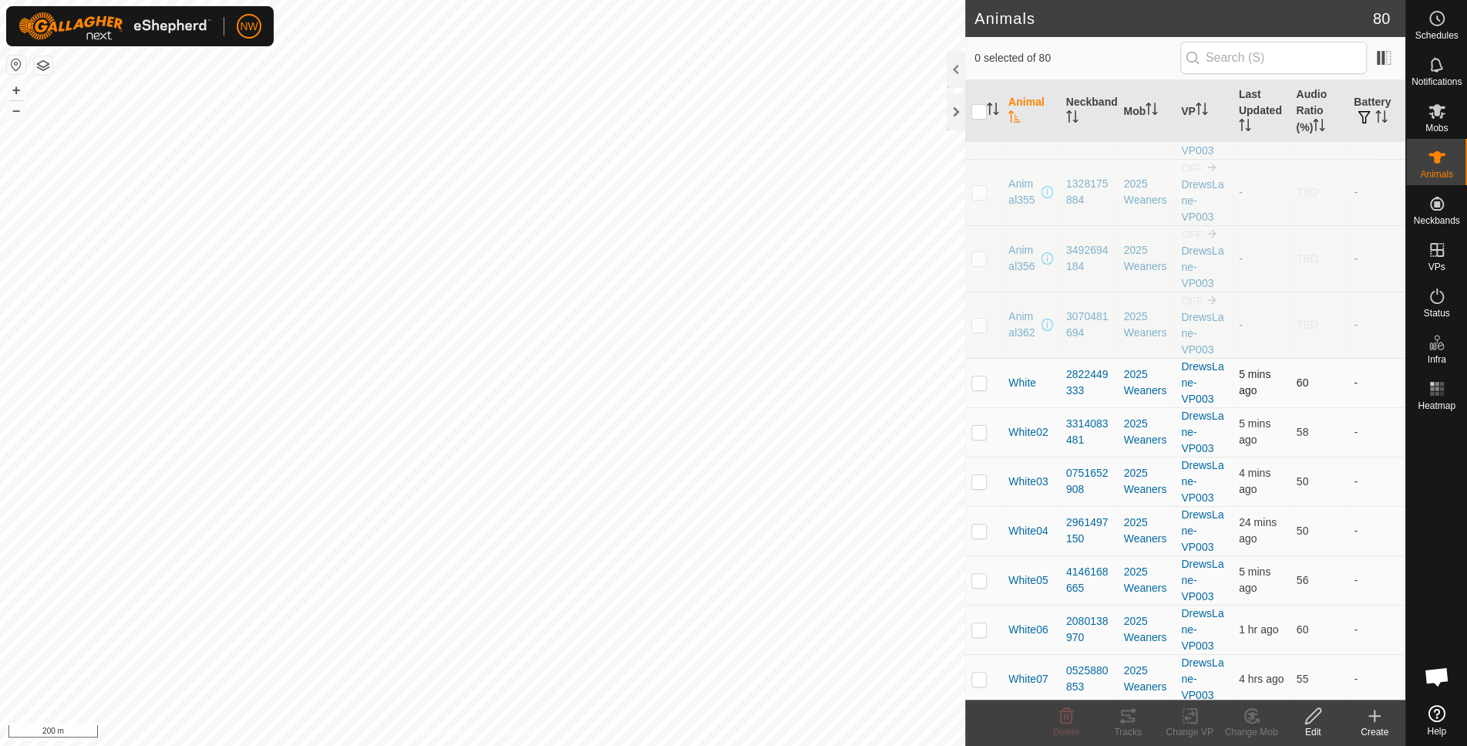
scroll to position [308, 0]
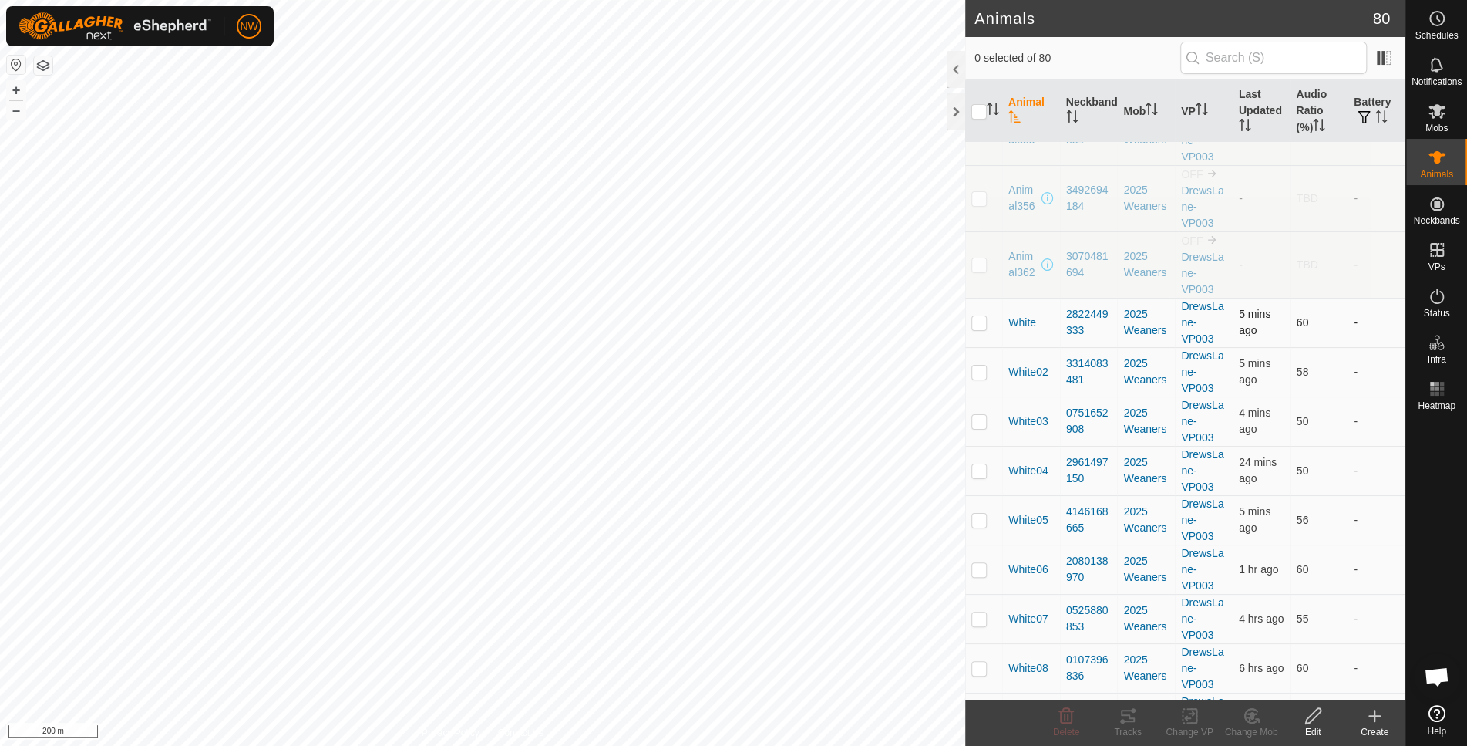
click at [978, 316] on p-checkbox at bounding box center [979, 322] width 15 height 12
checkbox input "true"
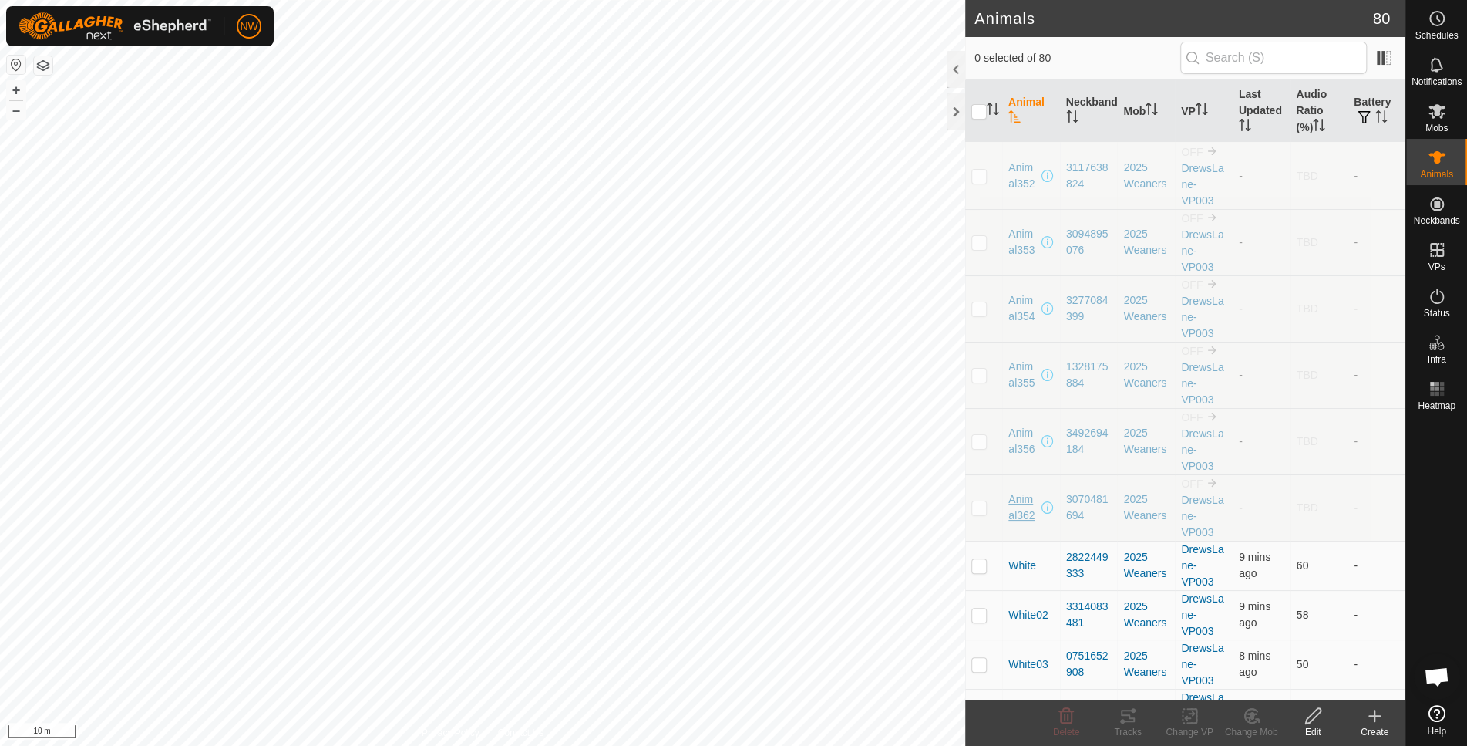
scroll to position [103, 0]
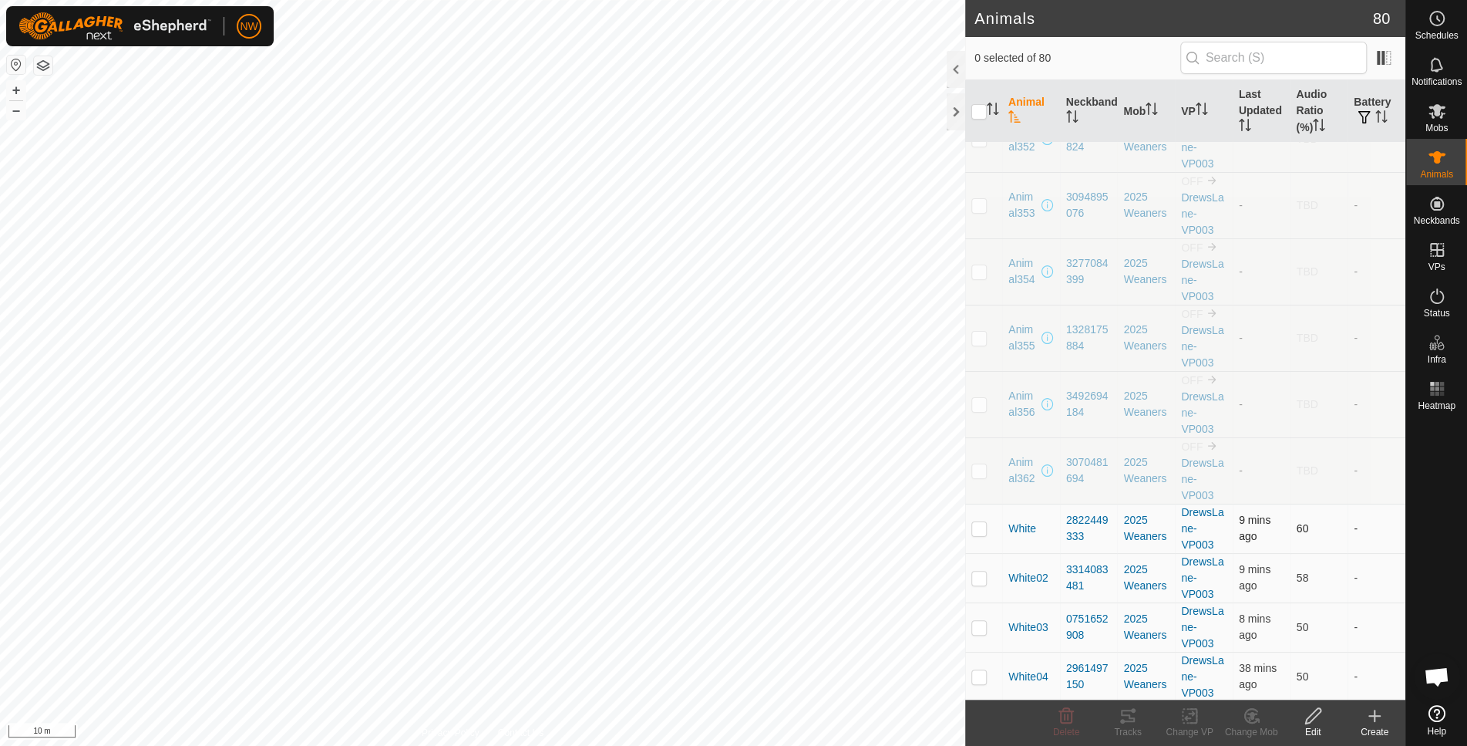
click at [976, 524] on p-checkbox at bounding box center [979, 528] width 15 height 12
click at [980, 527] on p-checkbox at bounding box center [979, 528] width 15 height 12
checkbox input "true"
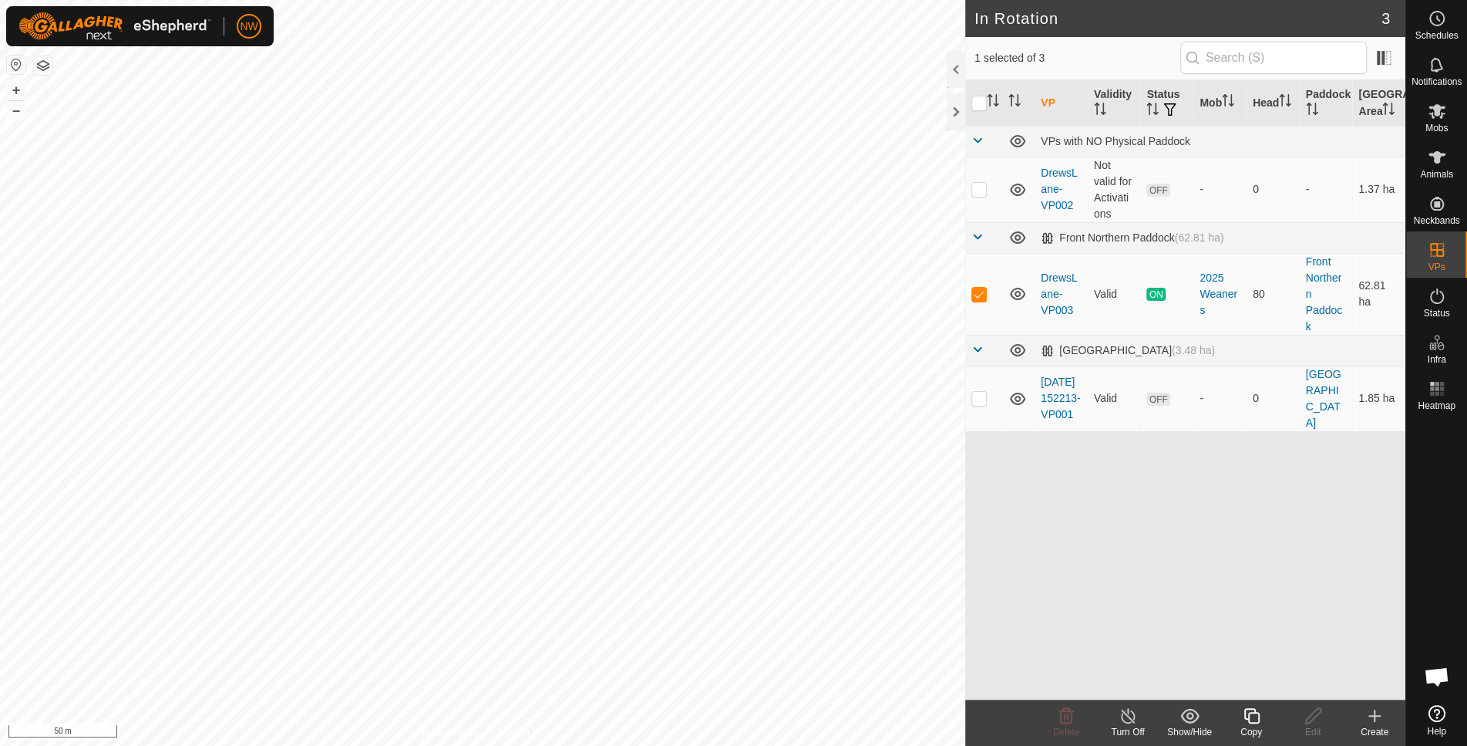
checkbox input "false"
click at [1437, 120] on es-mob-svg-icon at bounding box center [1438, 111] width 28 height 25
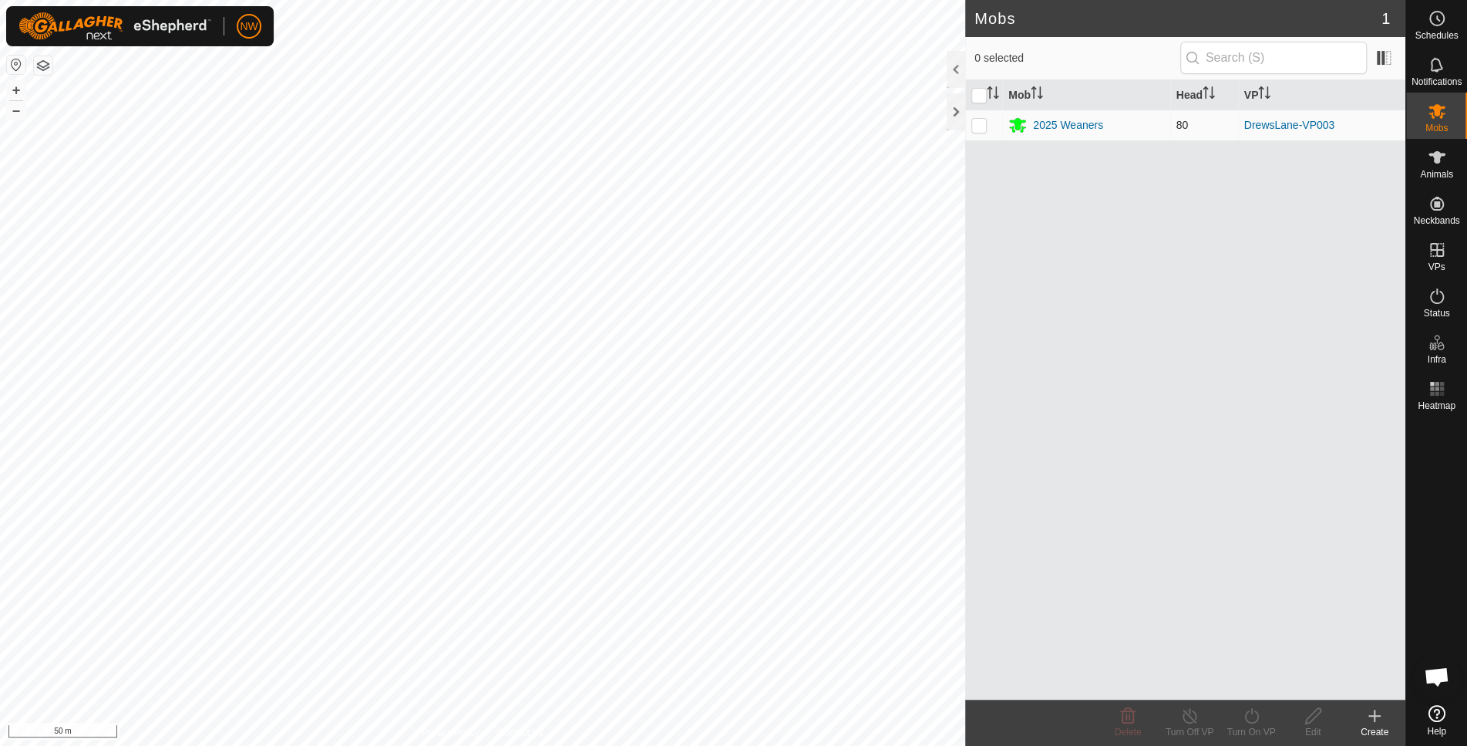
drag, startPoint x: 972, startPoint y: 113, endPoint x: 973, endPoint y: 120, distance: 7.7
click at [973, 115] on td at bounding box center [983, 125] width 37 height 31
checkbox input "true"
click at [977, 124] on p-checkbox at bounding box center [979, 125] width 15 height 12
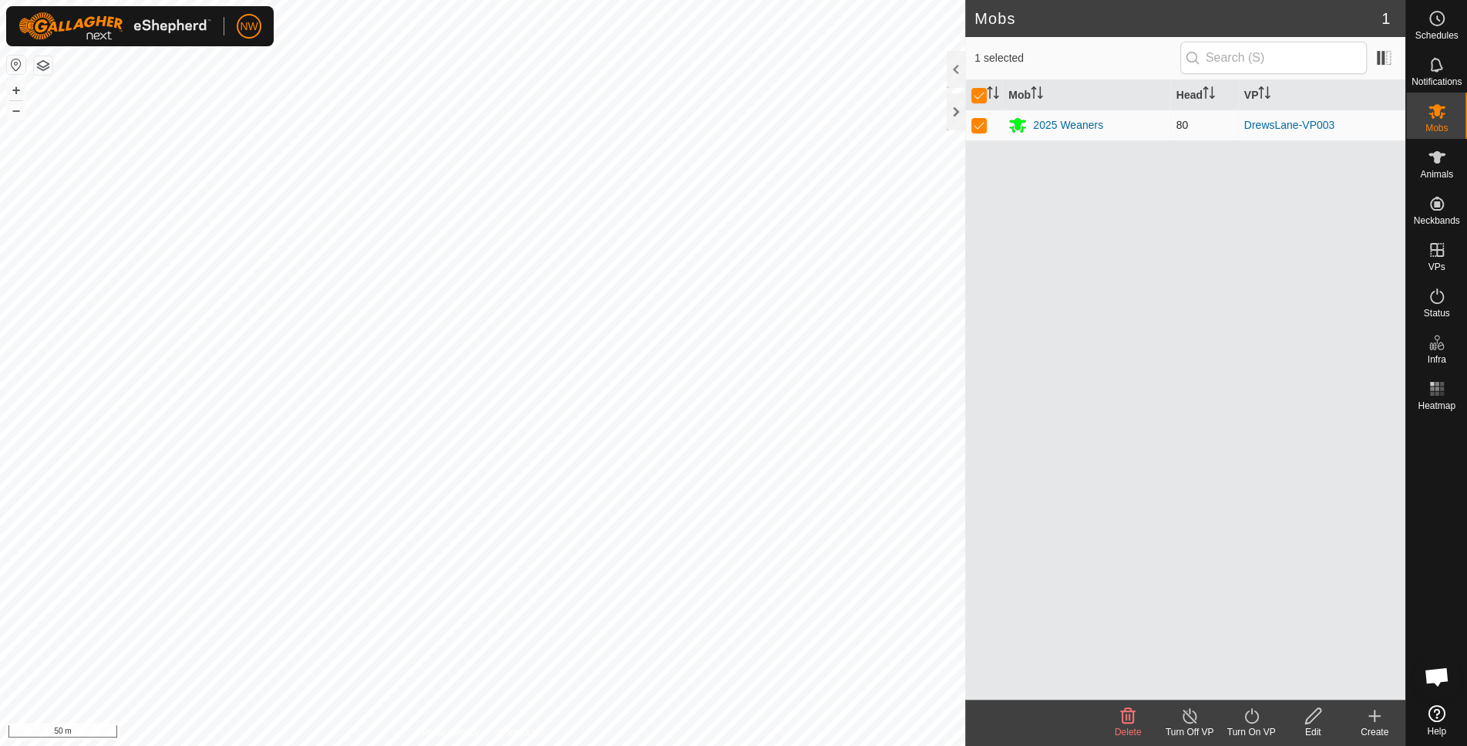
checkbox input "false"
click at [977, 124] on p-checkbox at bounding box center [979, 125] width 15 height 12
checkbox input "true"
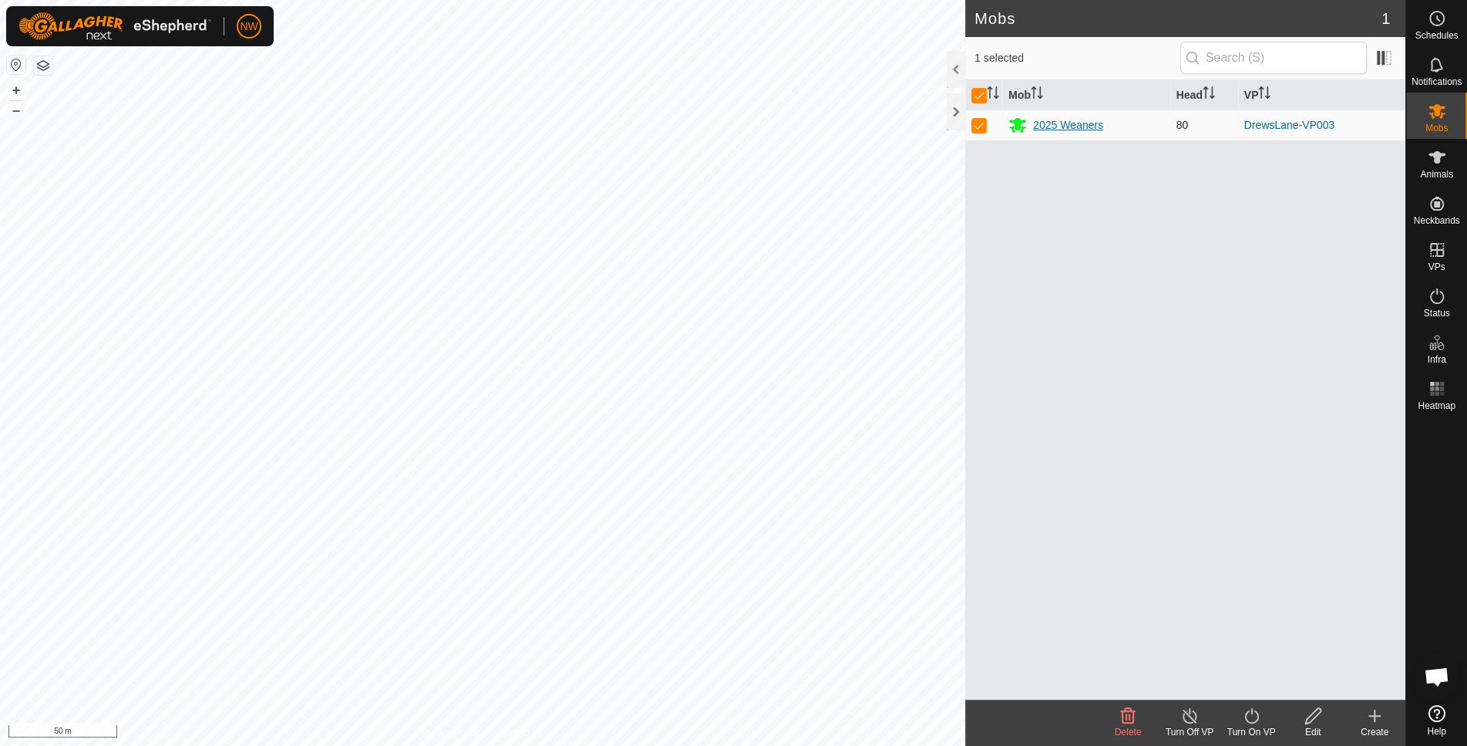
click at [1075, 128] on div "2025 Weaners" at bounding box center [1068, 125] width 70 height 16
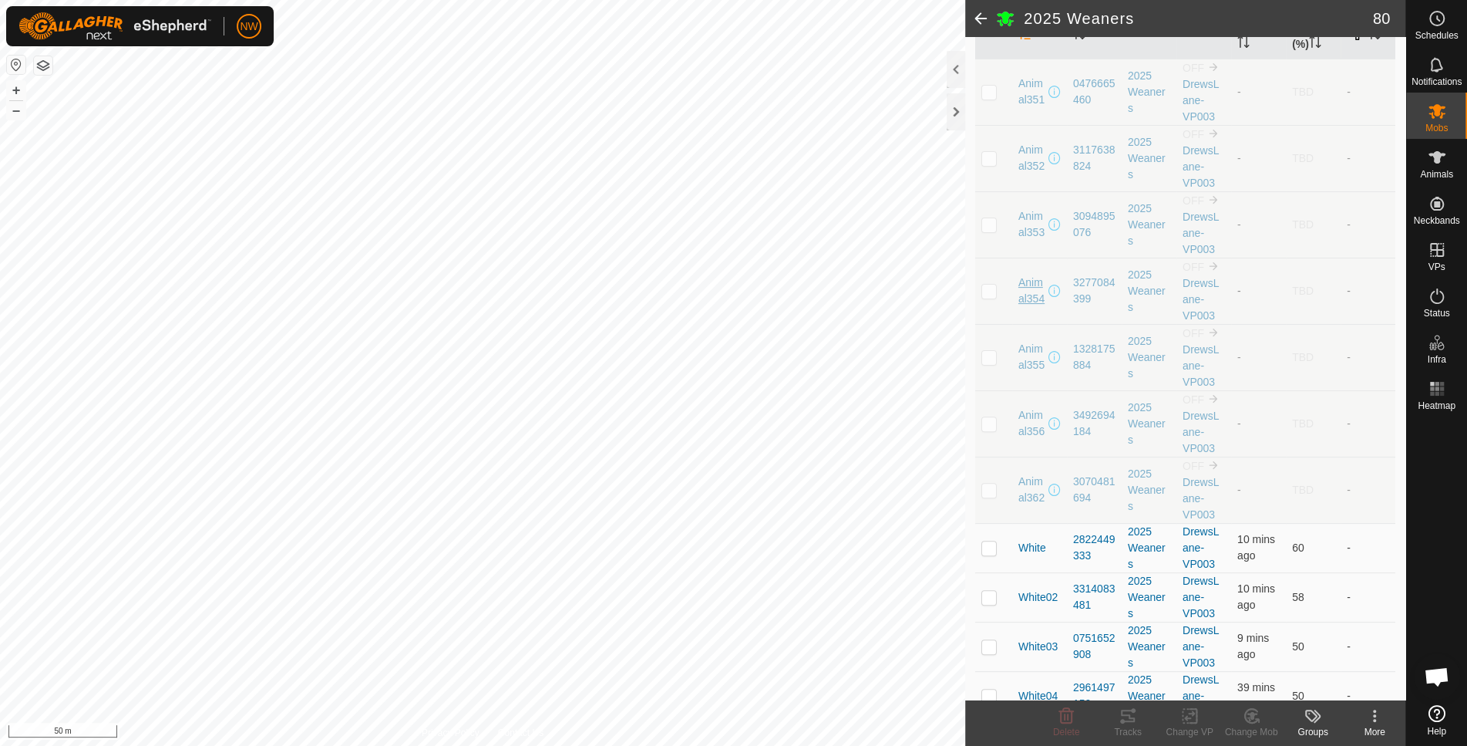
scroll to position [103, 0]
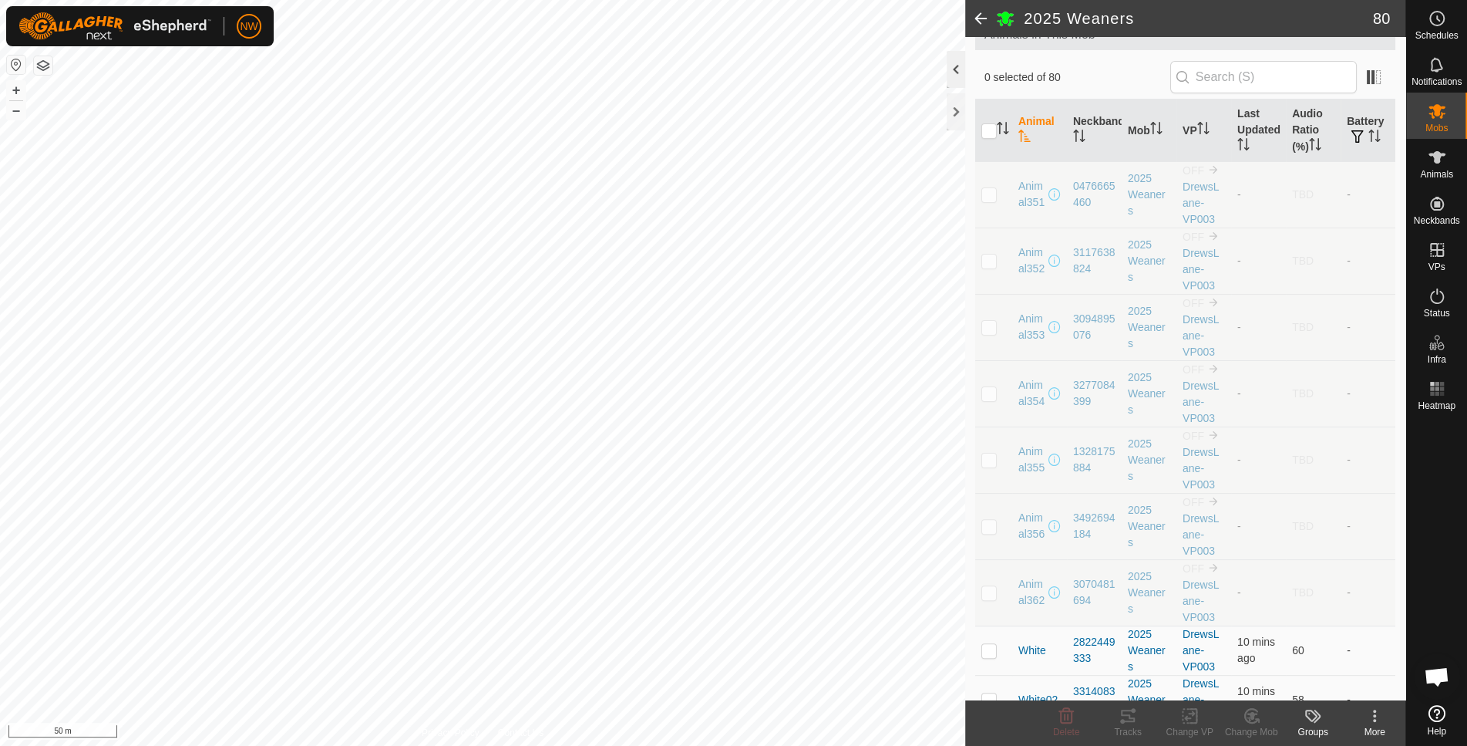
click at [956, 64] on div at bounding box center [956, 69] width 19 height 37
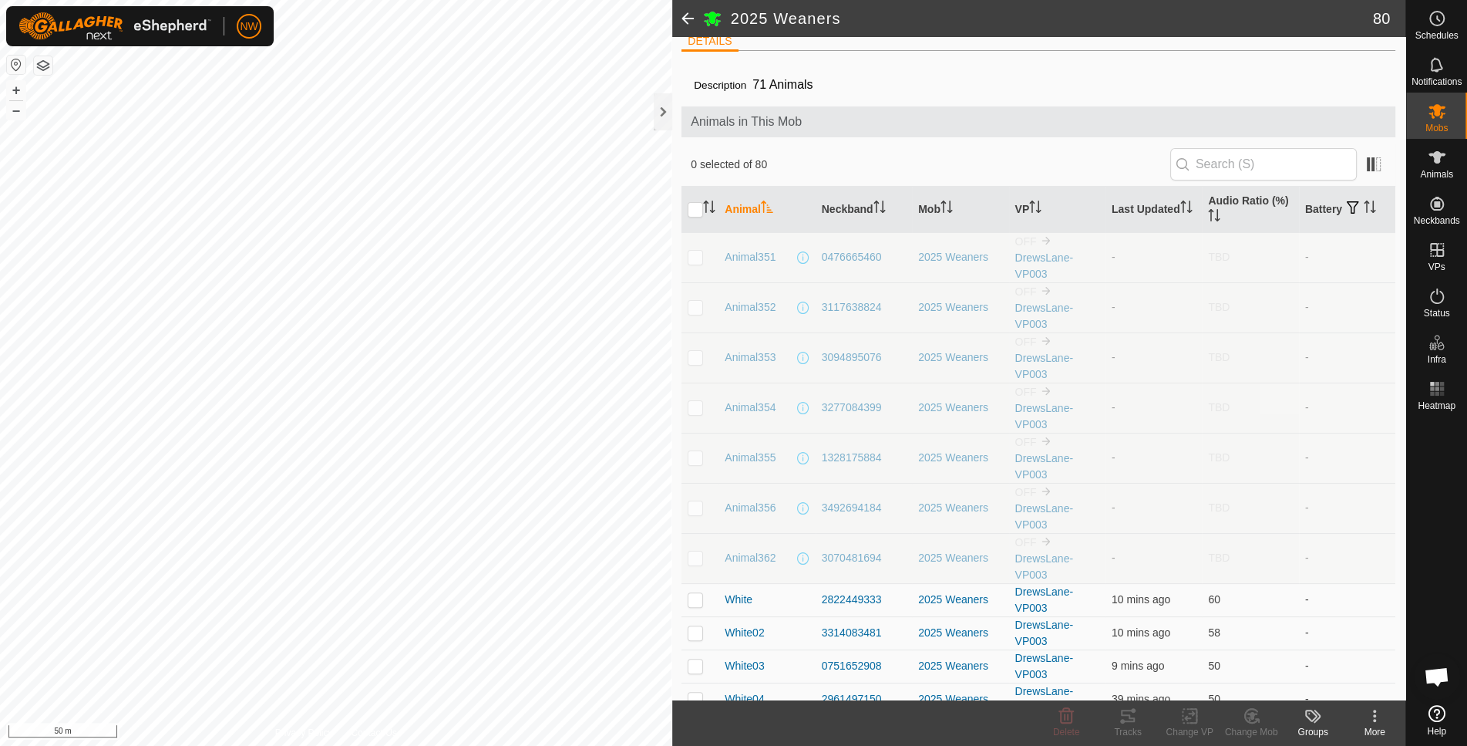
scroll to position [0, 0]
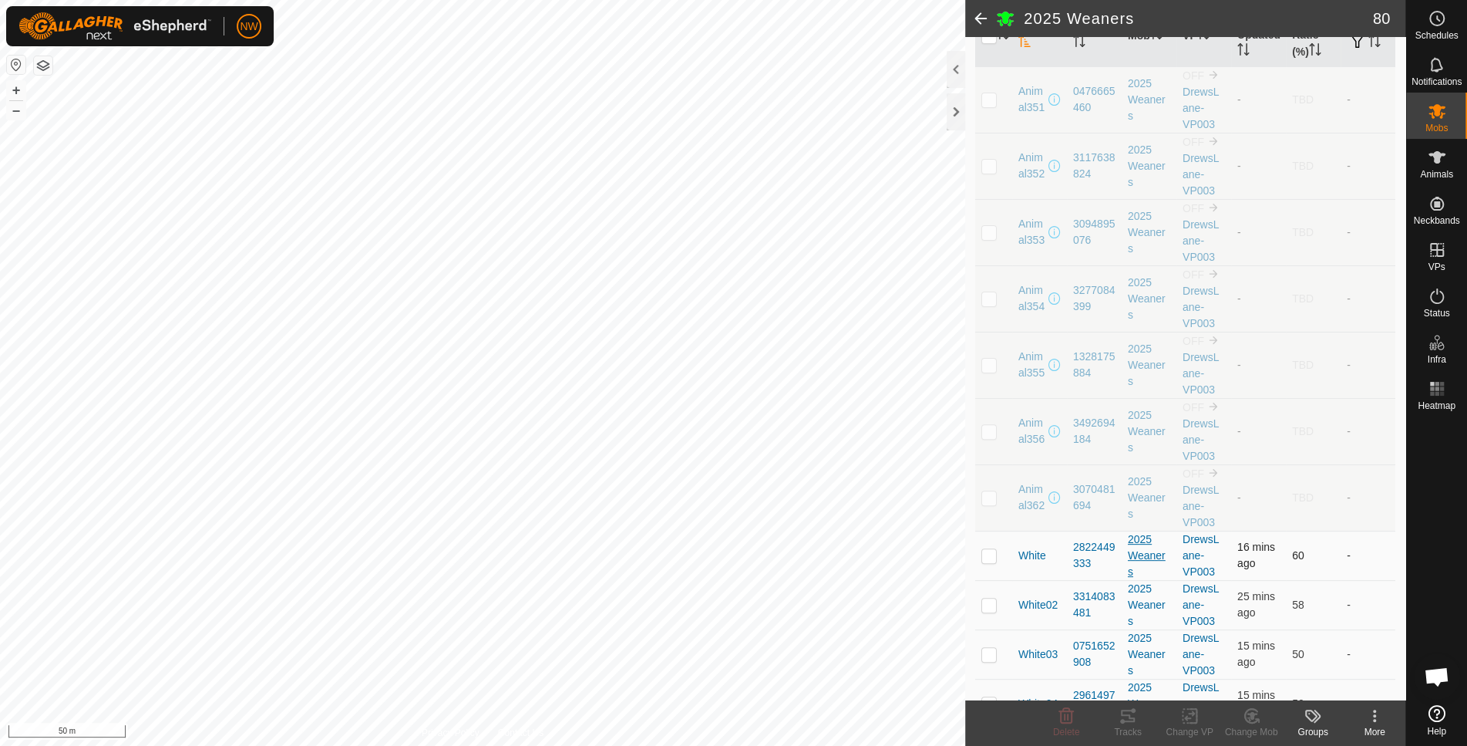
scroll to position [308, 0]
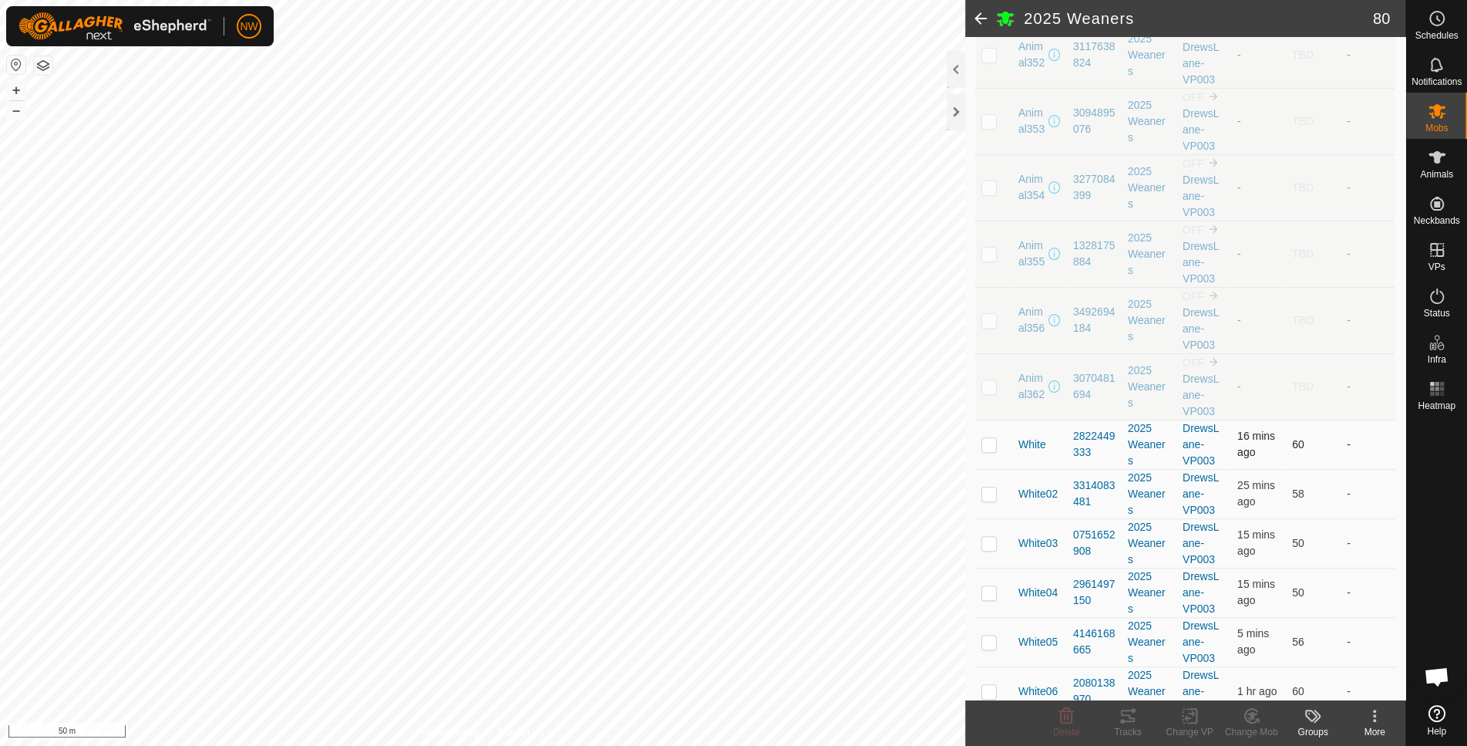
click at [989, 440] on p-checkbox at bounding box center [989, 444] width 15 height 12
click at [996, 437] on td at bounding box center [993, 443] width 37 height 49
click at [996, 438] on p-checkbox at bounding box center [989, 444] width 15 height 12
checkbox input "true"
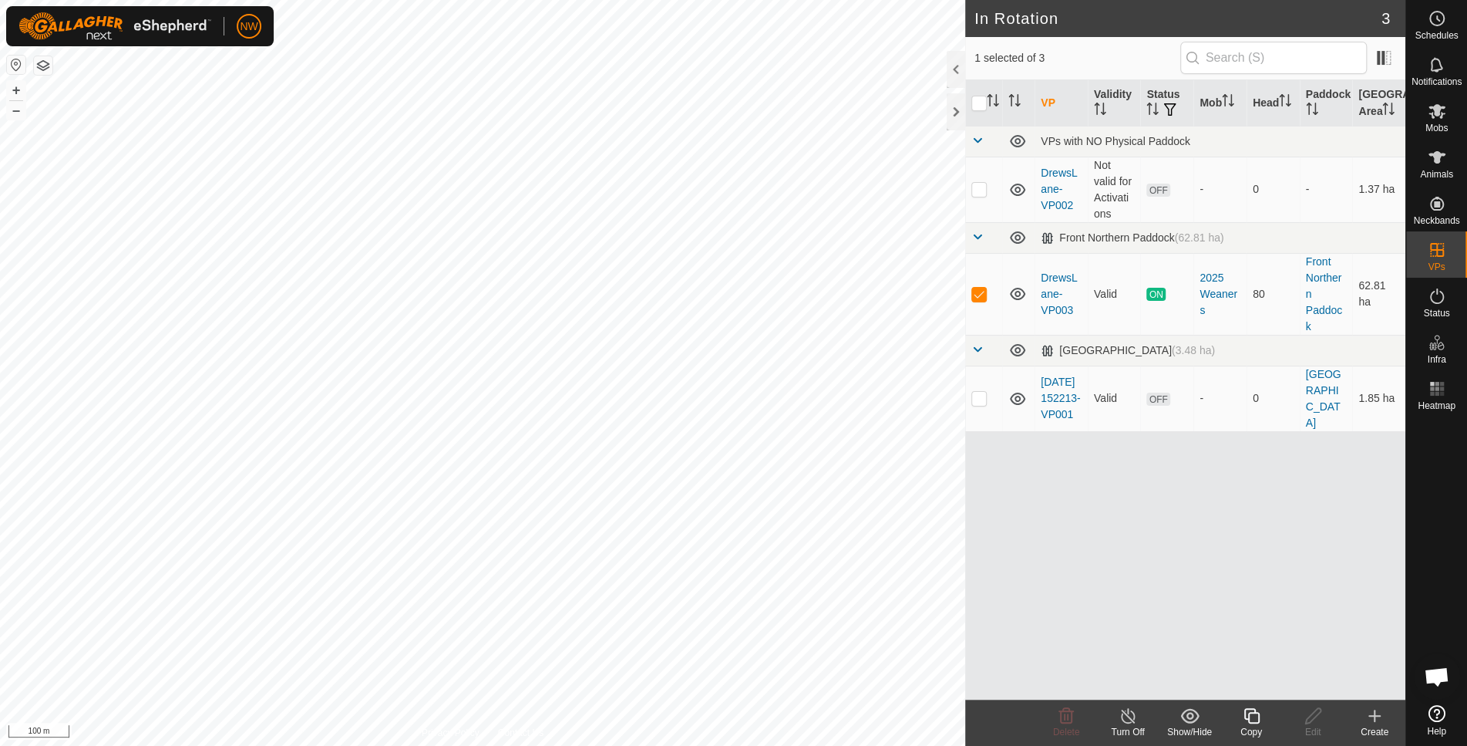
click at [349, 745] on html "NW Schedules Notifications Mobs Animals Neckbands VPs Status Infra Heatmap Help…" at bounding box center [733, 373] width 1467 height 746
click at [981, 184] on p-checkbox at bounding box center [979, 189] width 15 height 12
checkbox input "false"
